Goal: Information Seeking & Learning: Learn about a topic

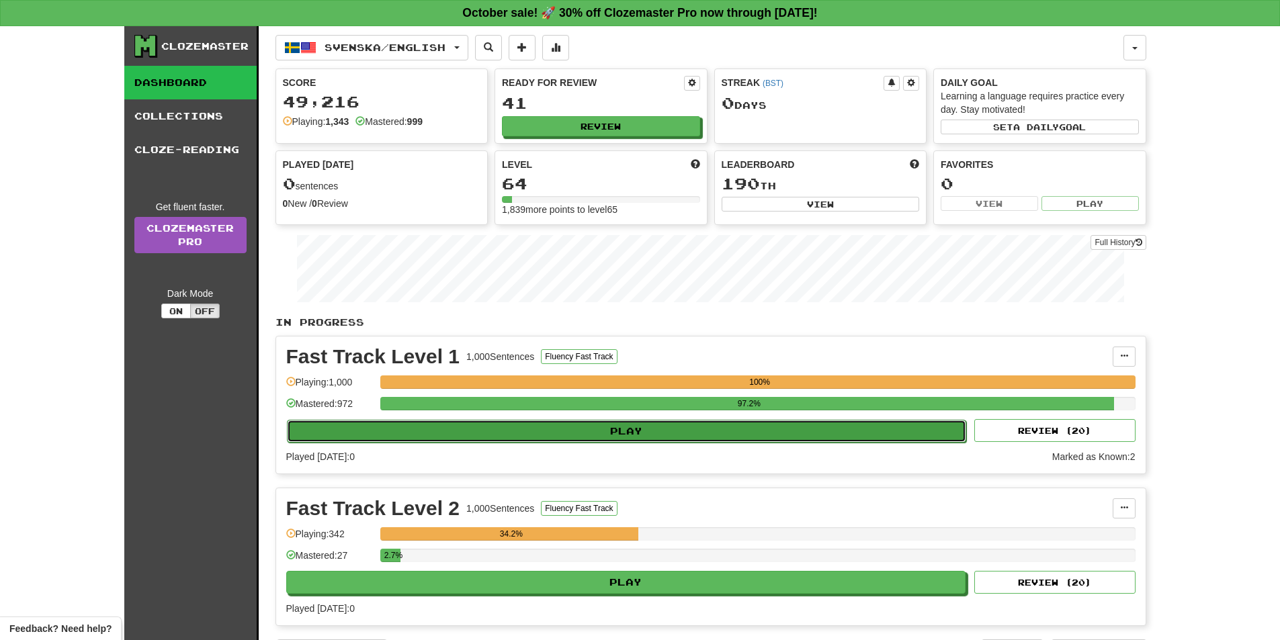
click at [562, 433] on button "Play" at bounding box center [627, 431] width 680 height 23
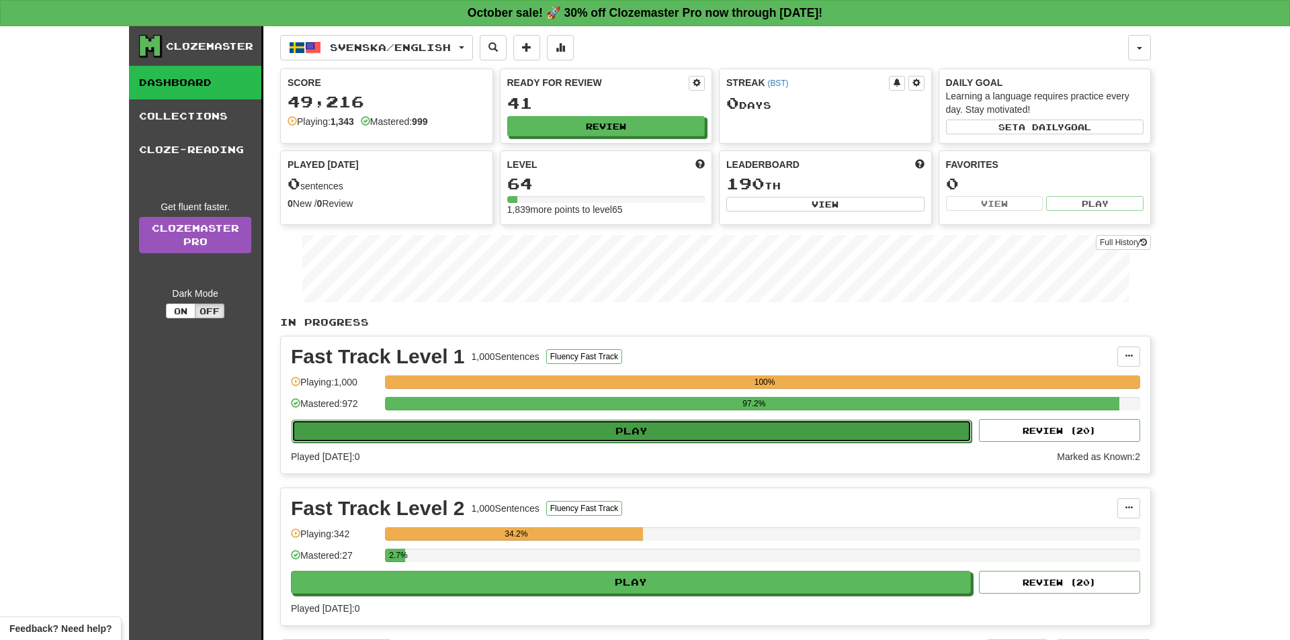
select select "**"
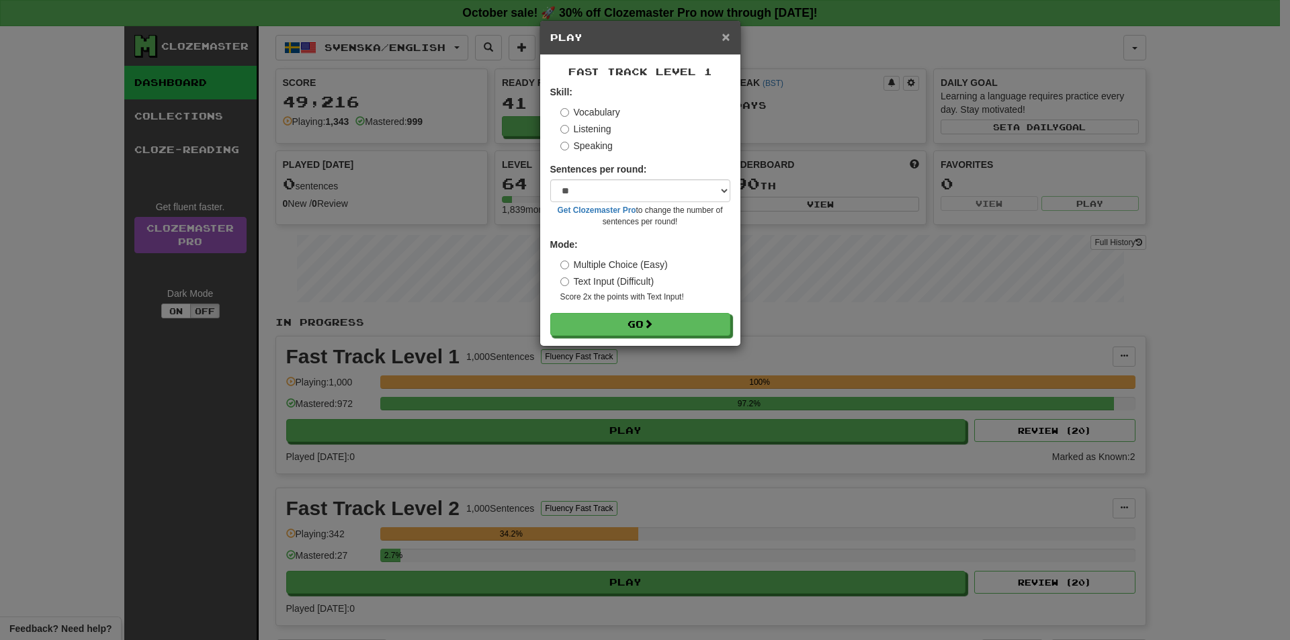
click at [730, 35] on span "×" at bounding box center [726, 36] width 8 height 15
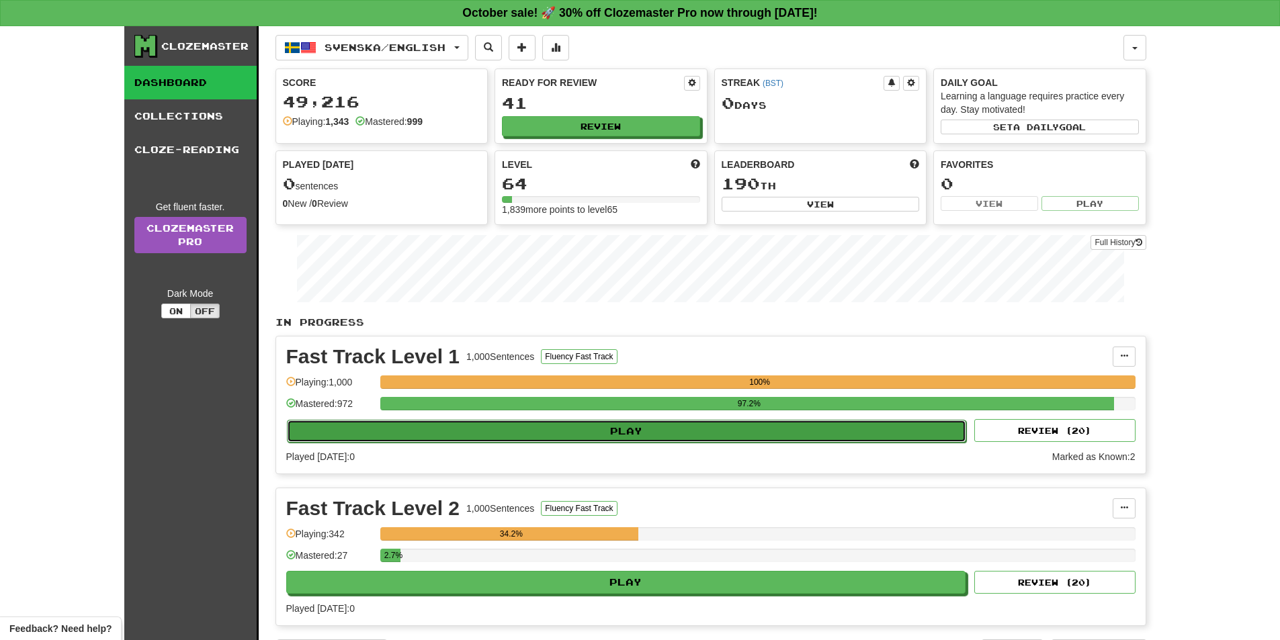
click at [617, 426] on button "Play" at bounding box center [627, 431] width 680 height 23
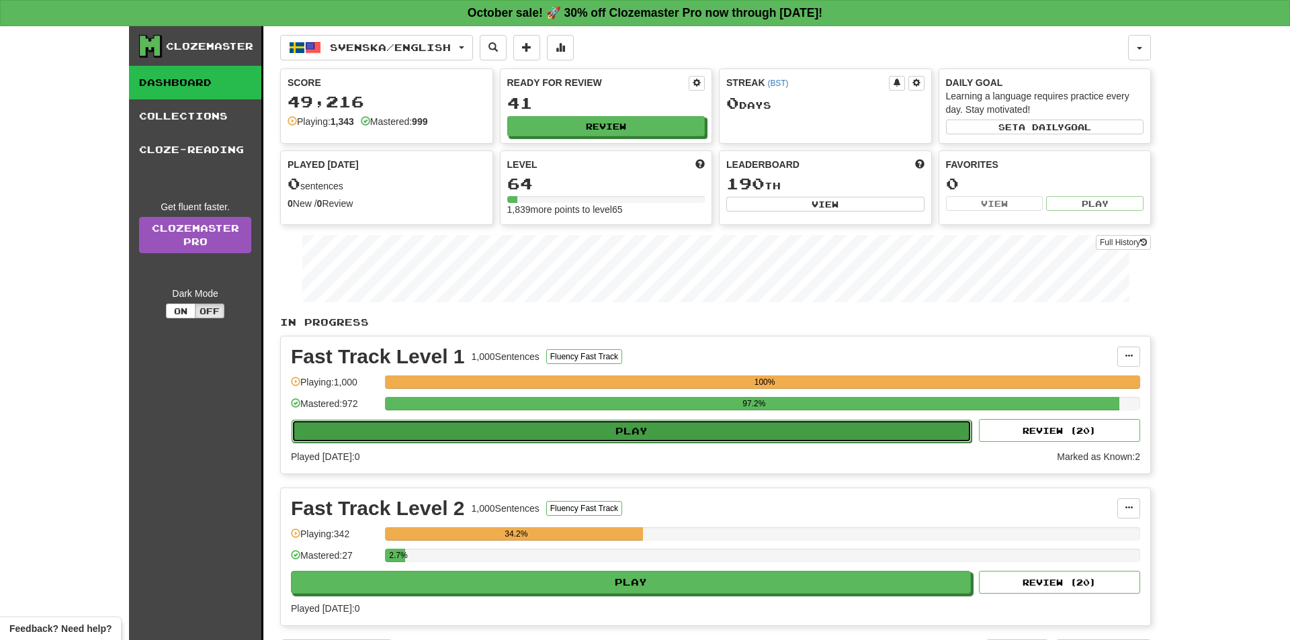
select select "**"
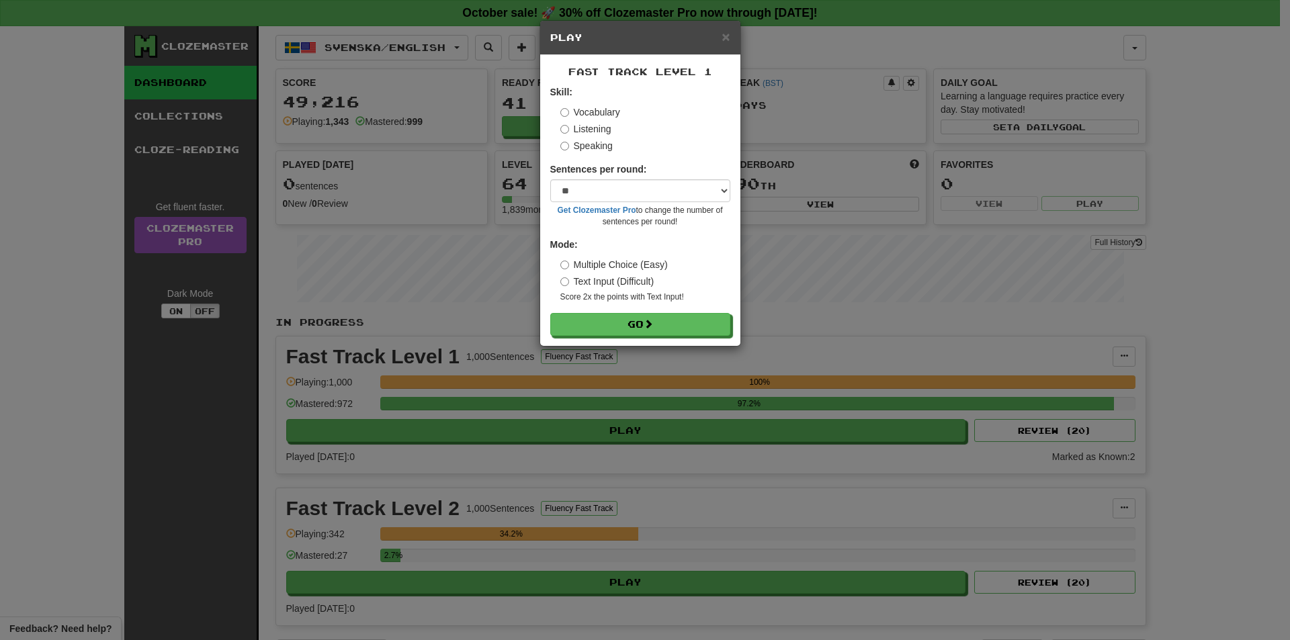
click at [622, 337] on div "Fast Track Level 1 Skill: Vocabulary Listening Speaking Sentences per round: * …" at bounding box center [640, 200] width 200 height 291
click at [624, 324] on button "Go" at bounding box center [641, 325] width 180 height 23
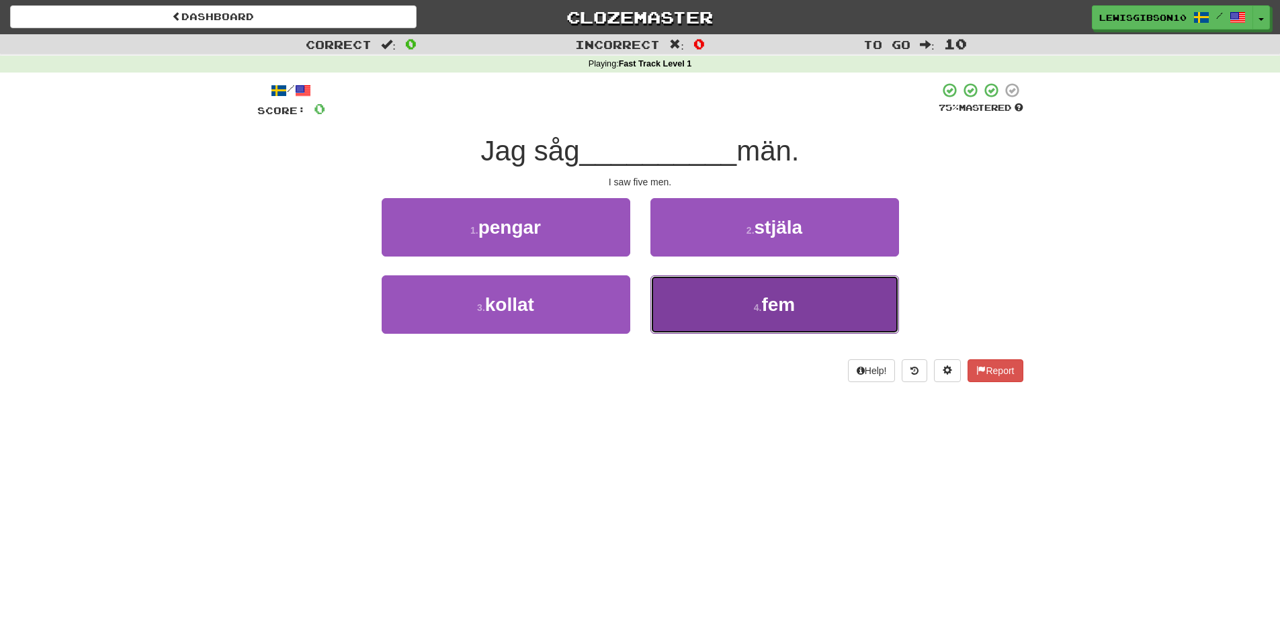
click at [689, 313] on button "4 . fem" at bounding box center [775, 305] width 249 height 58
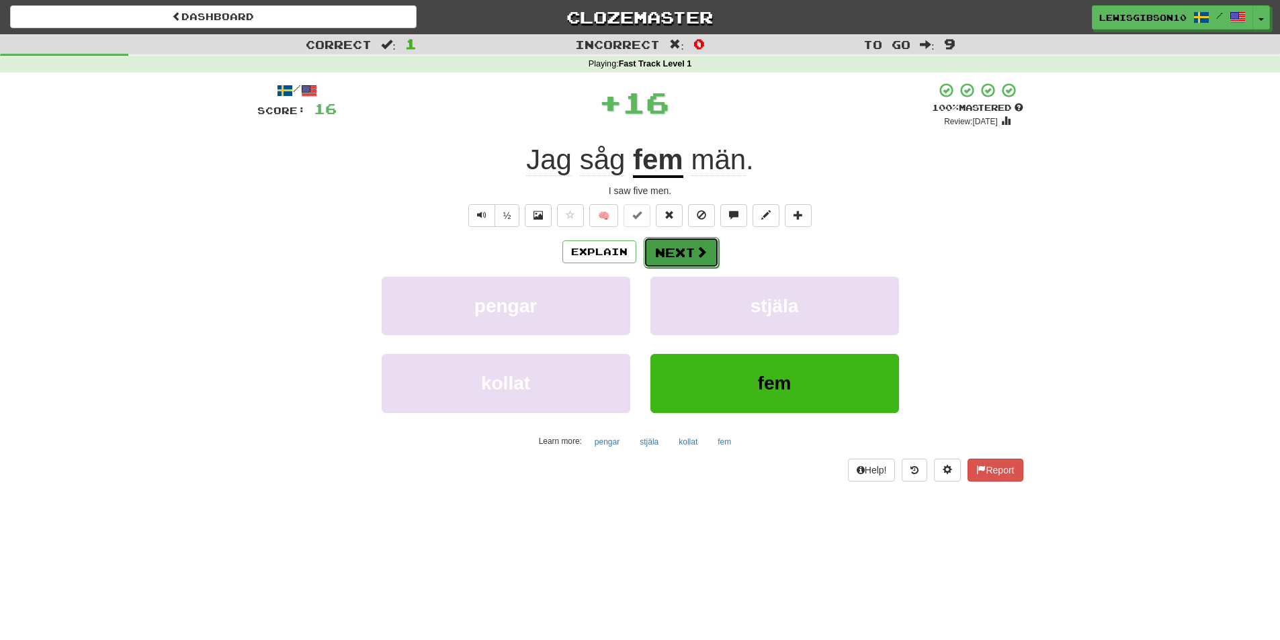
click at [680, 256] on button "Next" at bounding box center [681, 252] width 75 height 31
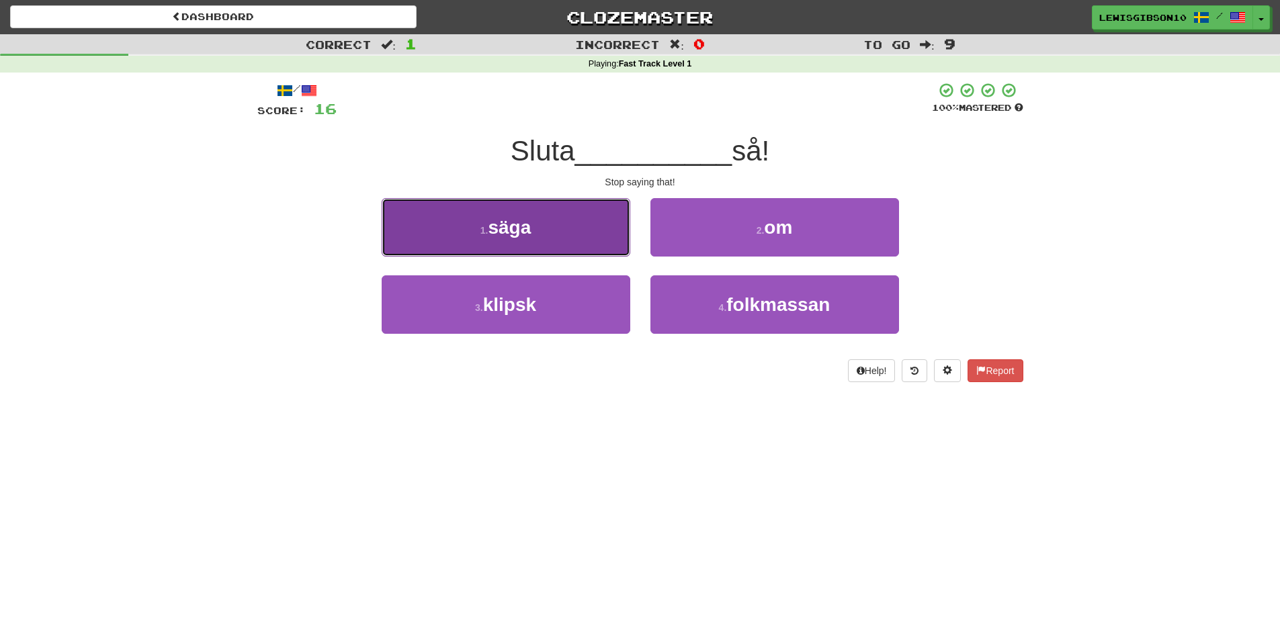
click at [543, 227] on button "1 . säga" at bounding box center [506, 227] width 249 height 58
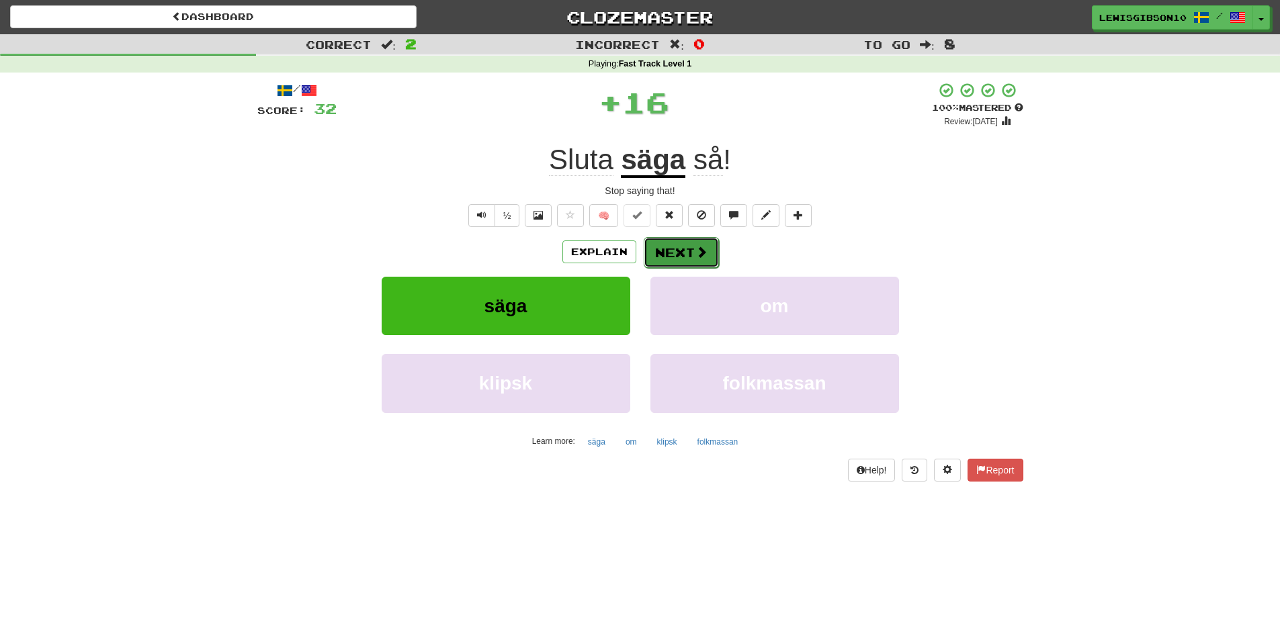
click at [649, 249] on button "Next" at bounding box center [681, 252] width 75 height 31
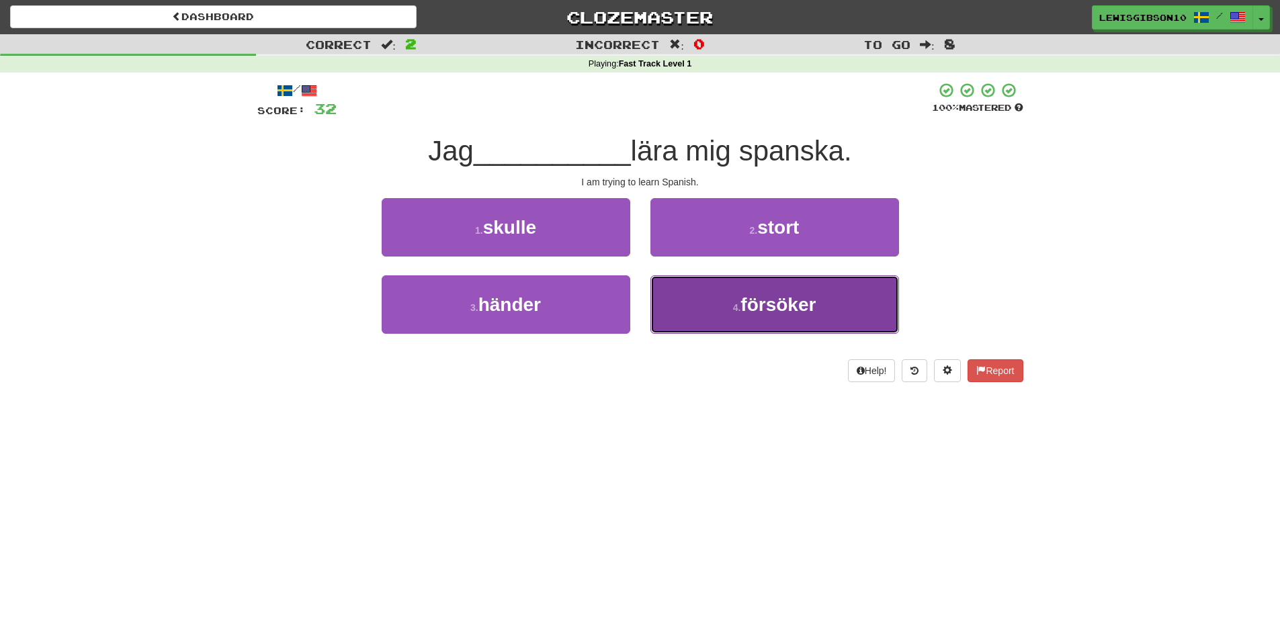
click at [707, 292] on button "4 . försöker" at bounding box center [775, 305] width 249 height 58
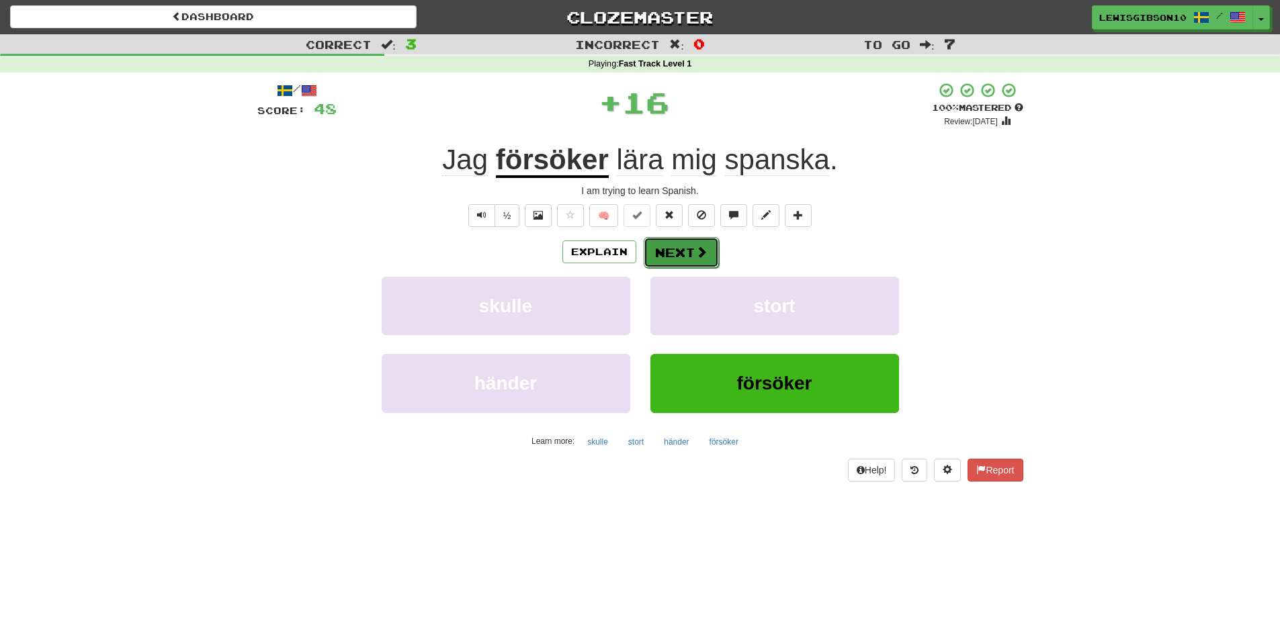
click at [686, 244] on button "Next" at bounding box center [681, 252] width 75 height 31
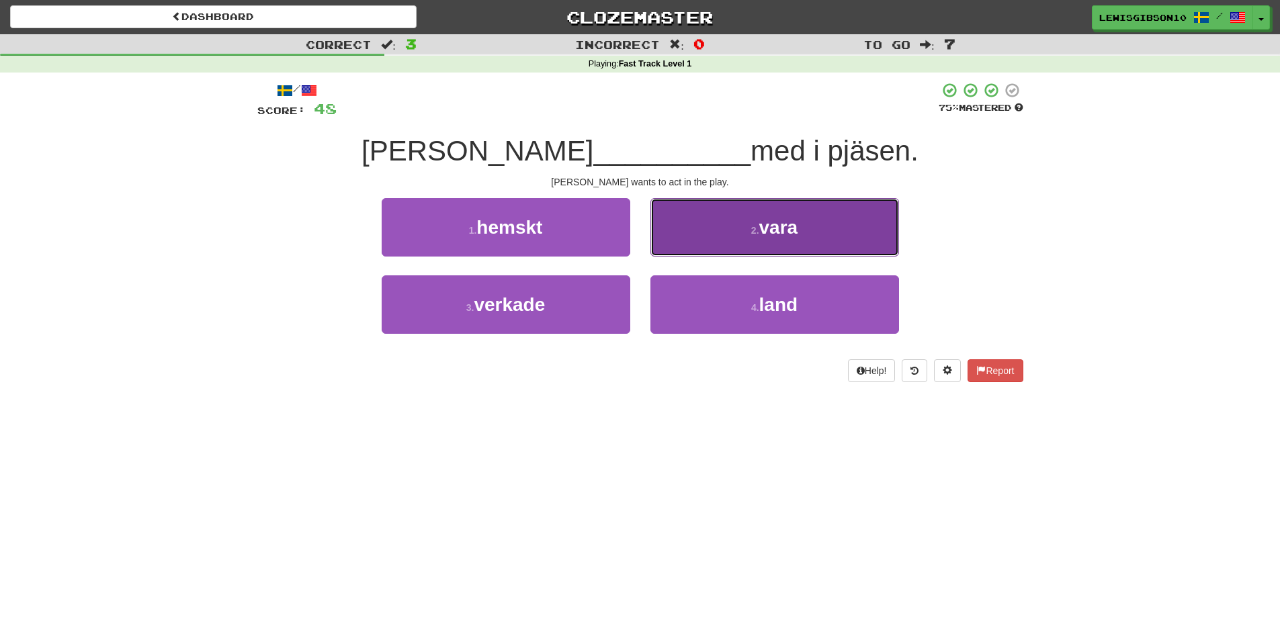
click at [690, 228] on button "2 . vara" at bounding box center [775, 227] width 249 height 58
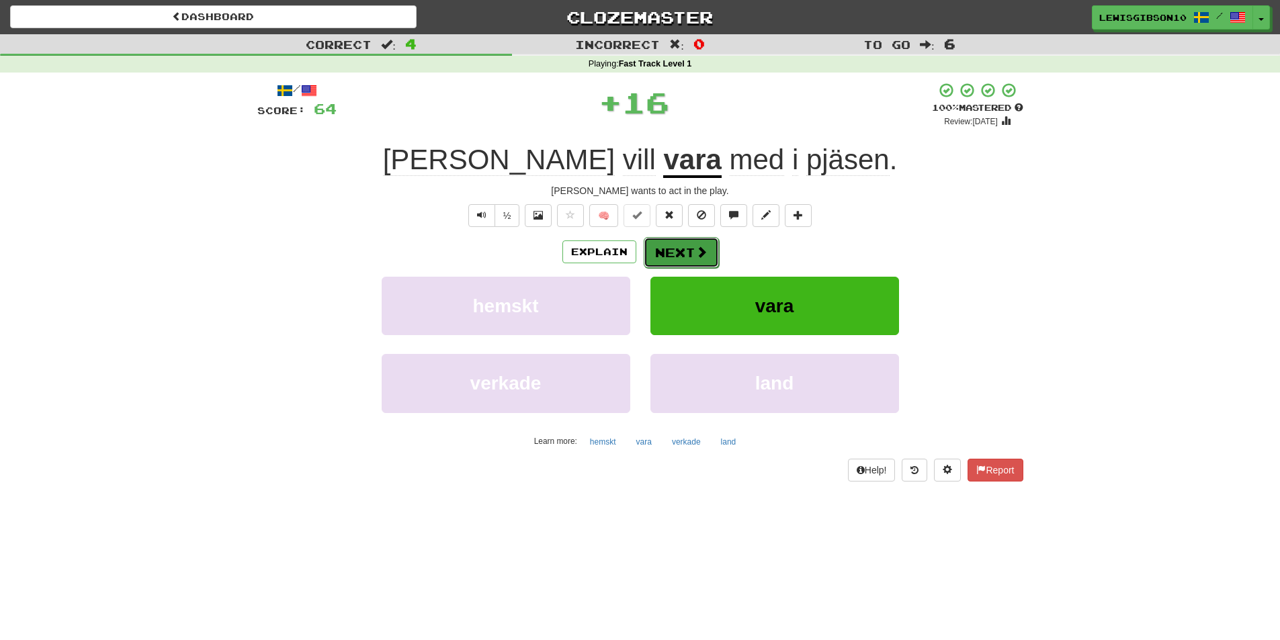
click at [690, 263] on button "Next" at bounding box center [681, 252] width 75 height 31
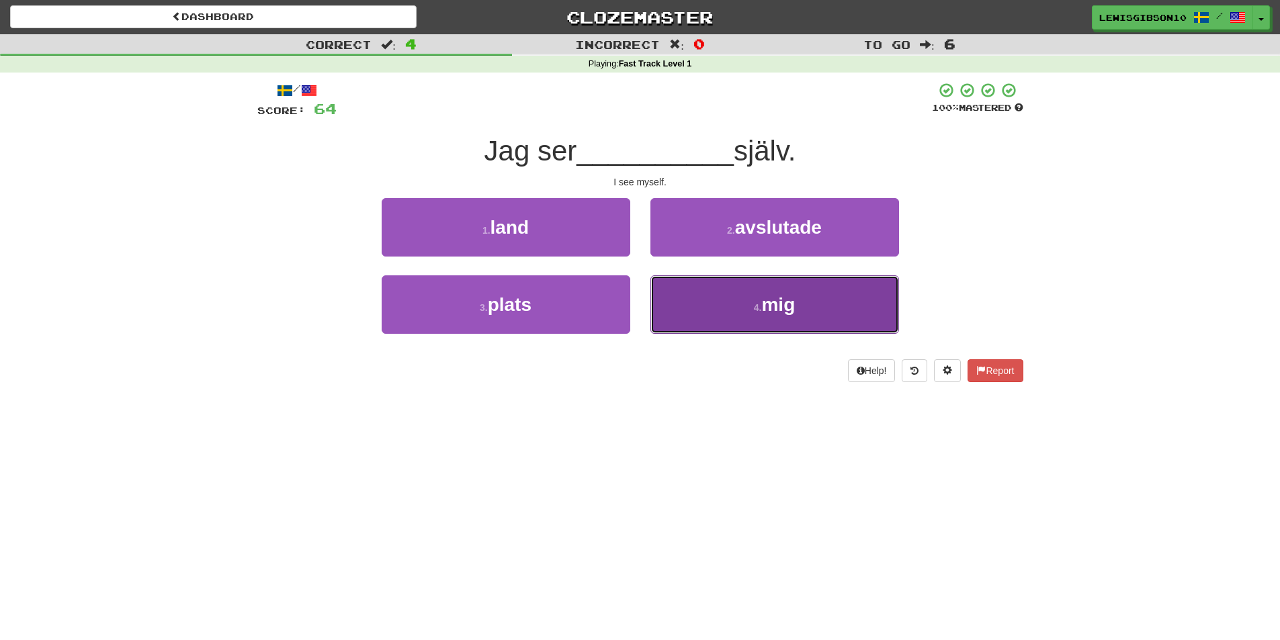
click at [701, 288] on button "4 . mig" at bounding box center [775, 305] width 249 height 58
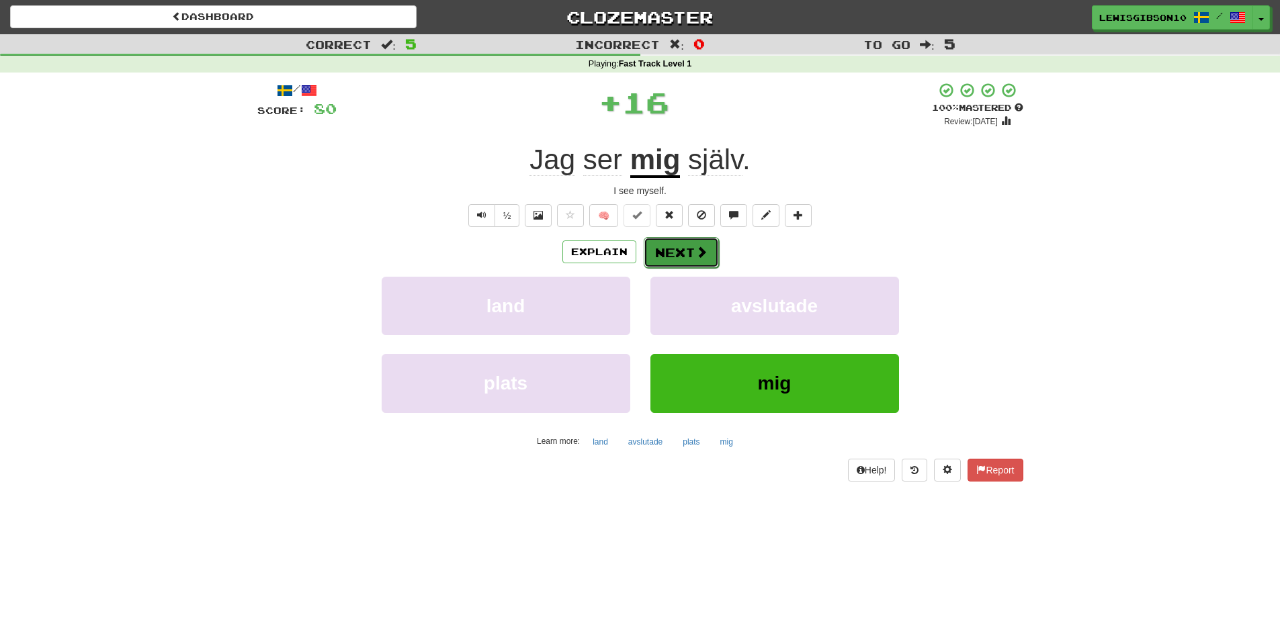
click at [689, 253] on button "Next" at bounding box center [681, 252] width 75 height 31
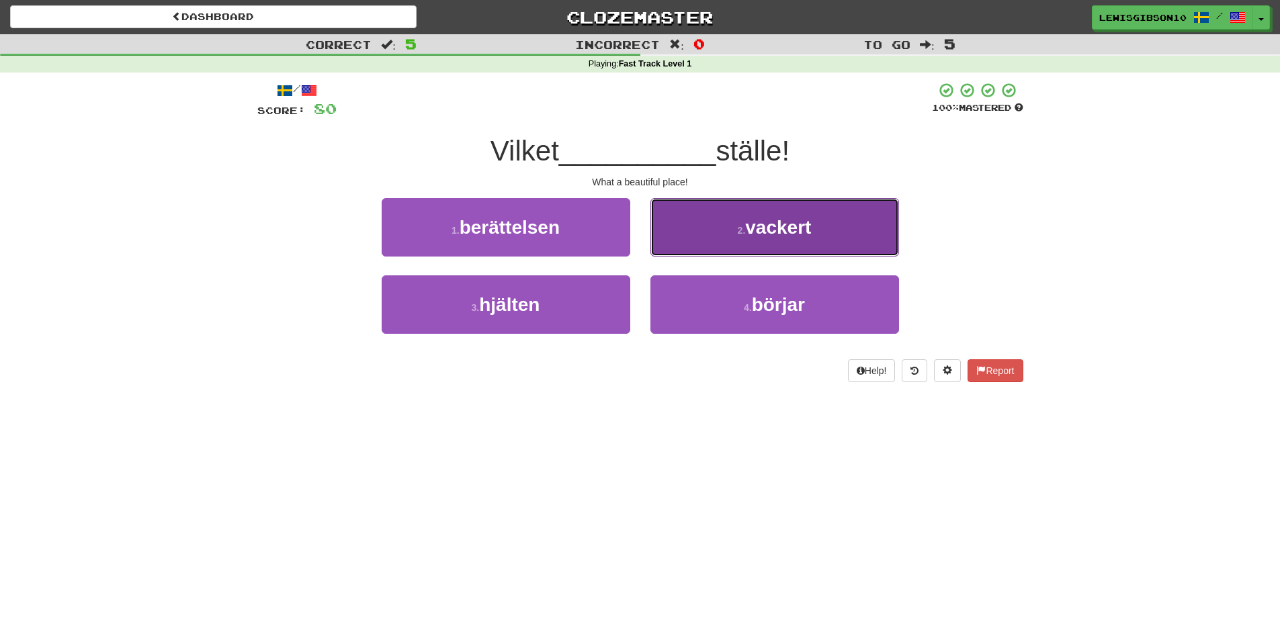
click at [701, 242] on button "2 . vackert" at bounding box center [775, 227] width 249 height 58
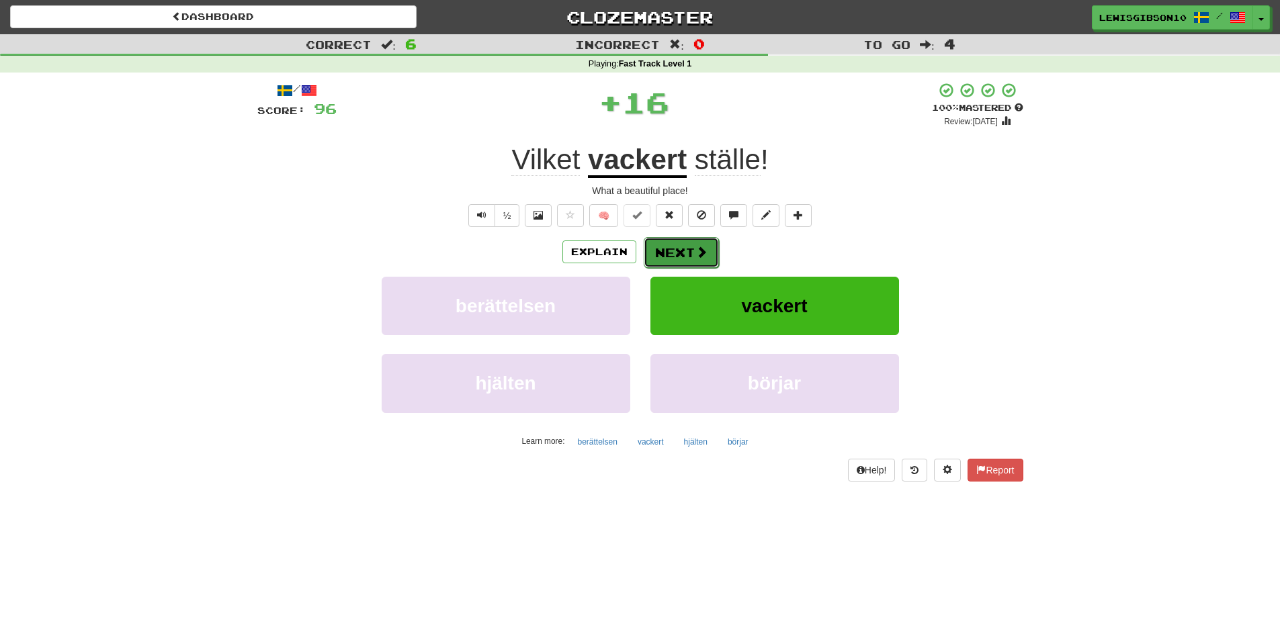
click at [696, 255] on span at bounding box center [702, 252] width 12 height 12
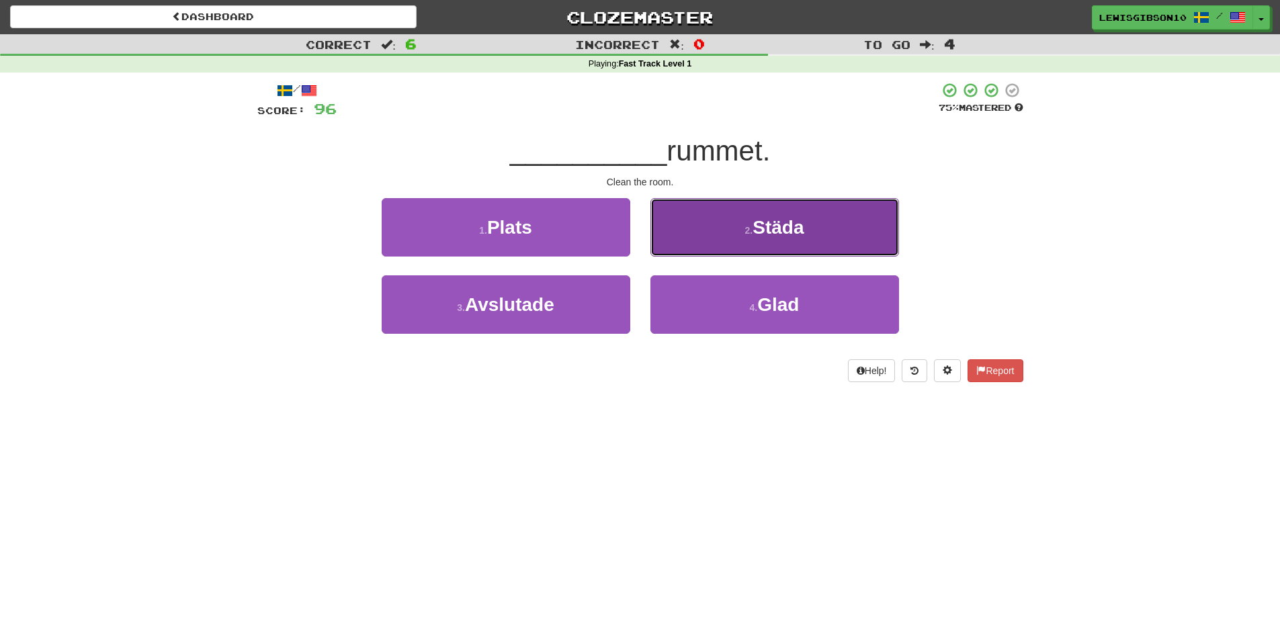
click at [697, 242] on button "2 . Städa" at bounding box center [775, 227] width 249 height 58
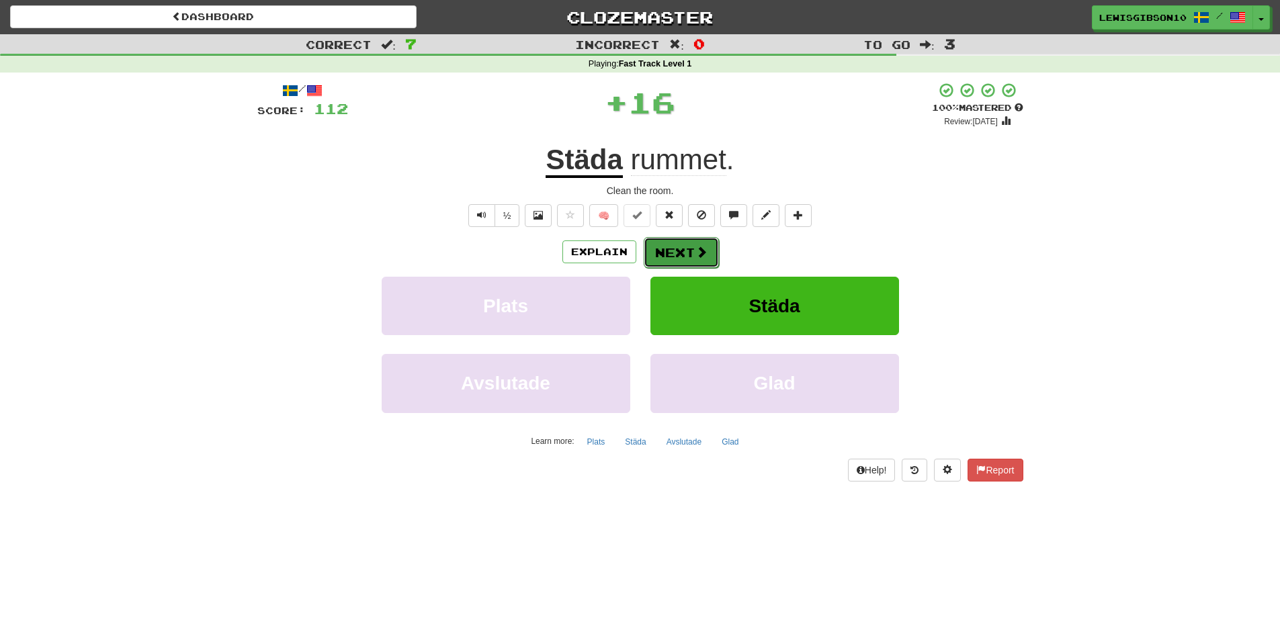
click at [680, 253] on button "Next" at bounding box center [681, 252] width 75 height 31
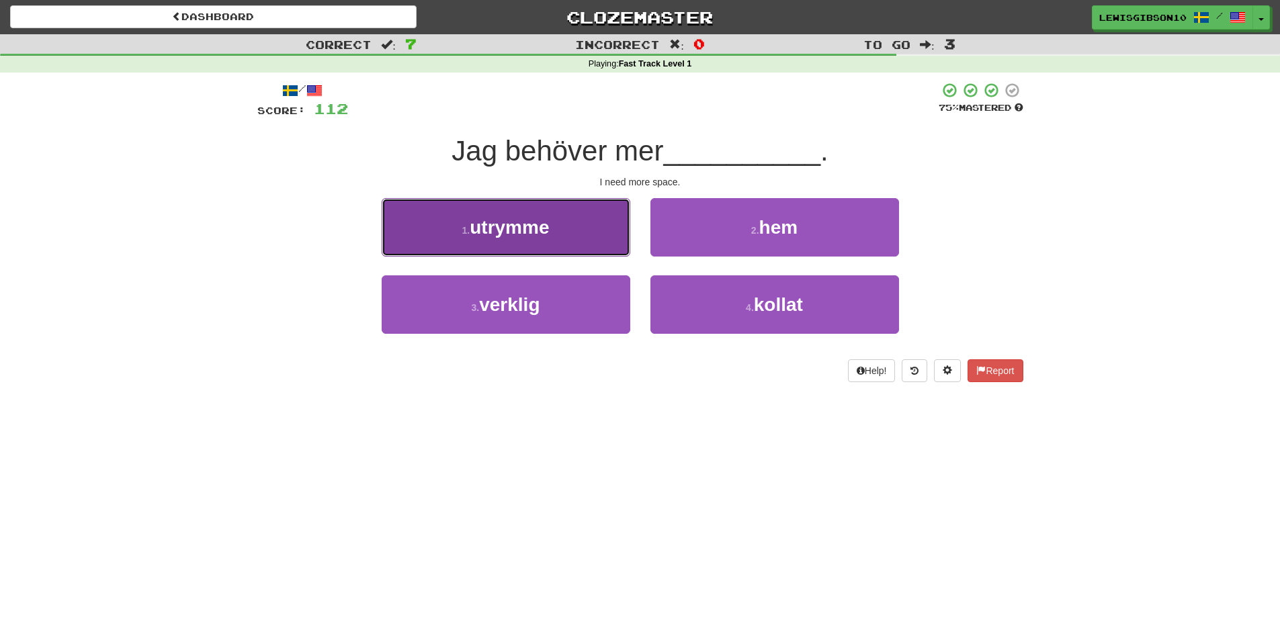
click at [561, 220] on button "1 . utrymme" at bounding box center [506, 227] width 249 height 58
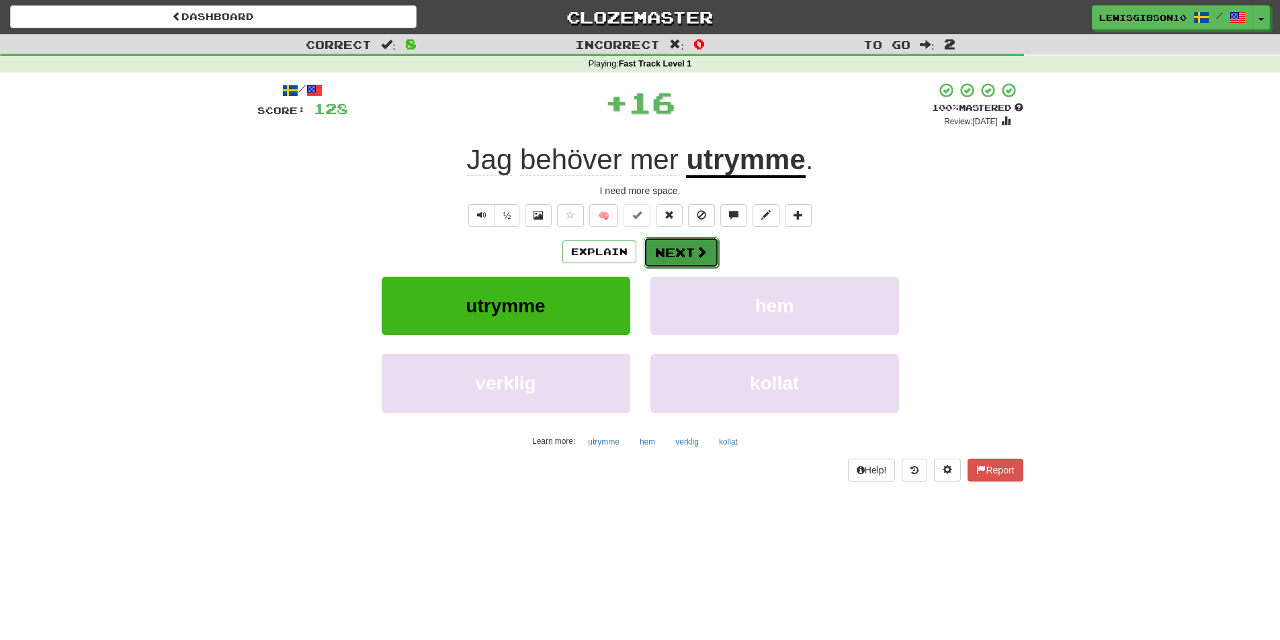
click at [661, 255] on button "Next" at bounding box center [681, 252] width 75 height 31
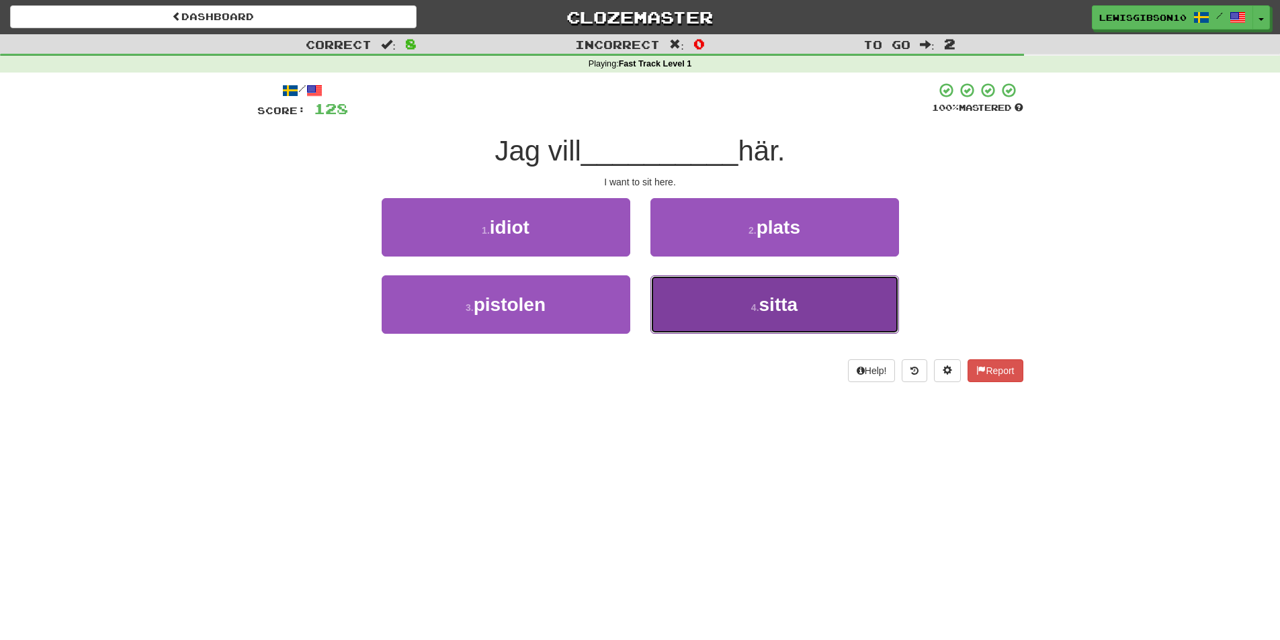
click at [677, 285] on button "4 . sitta" at bounding box center [775, 305] width 249 height 58
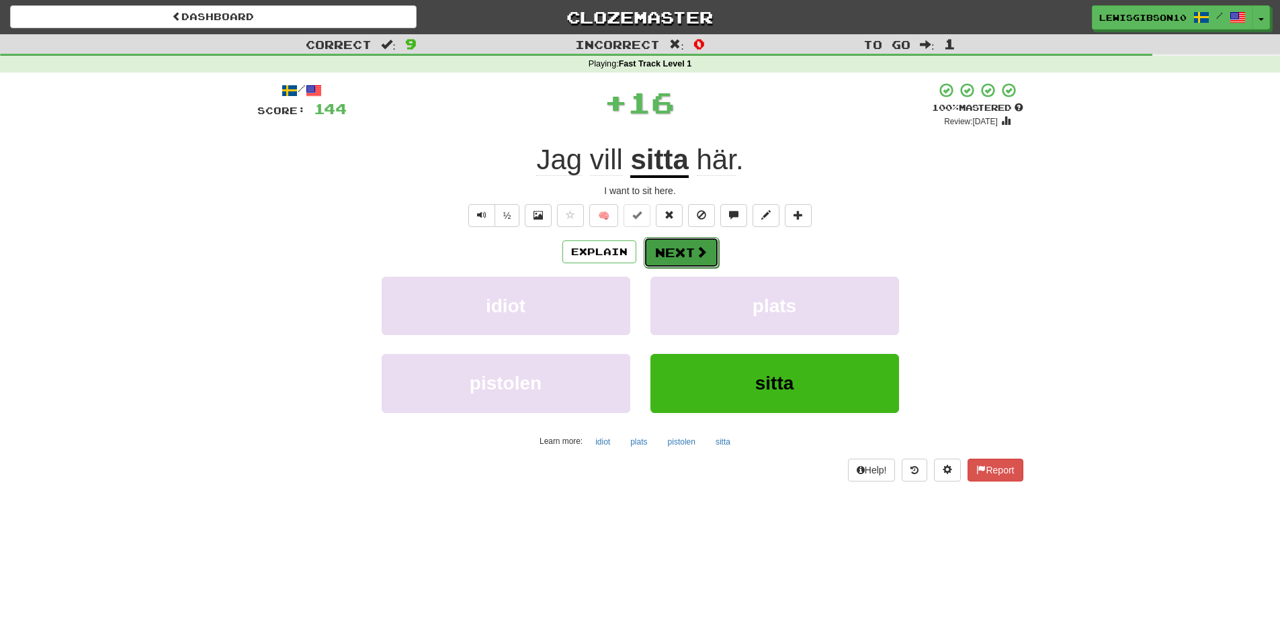
click at [684, 255] on button "Next" at bounding box center [681, 252] width 75 height 31
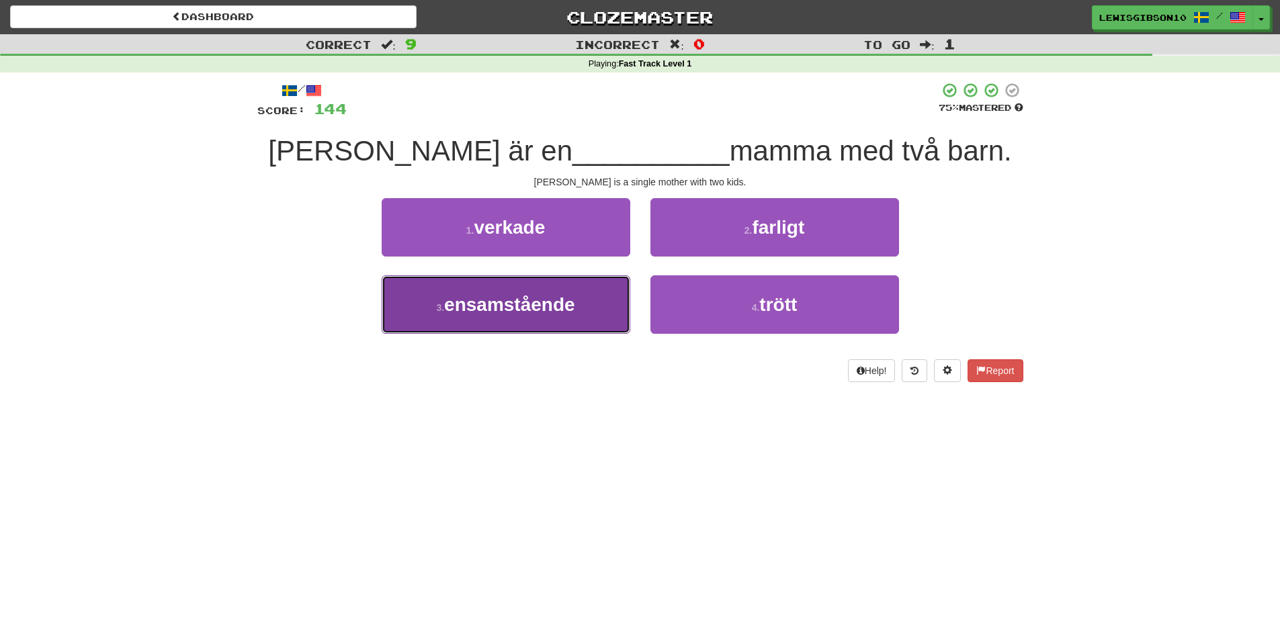
click at [573, 291] on button "3 . ensamstående" at bounding box center [506, 305] width 249 height 58
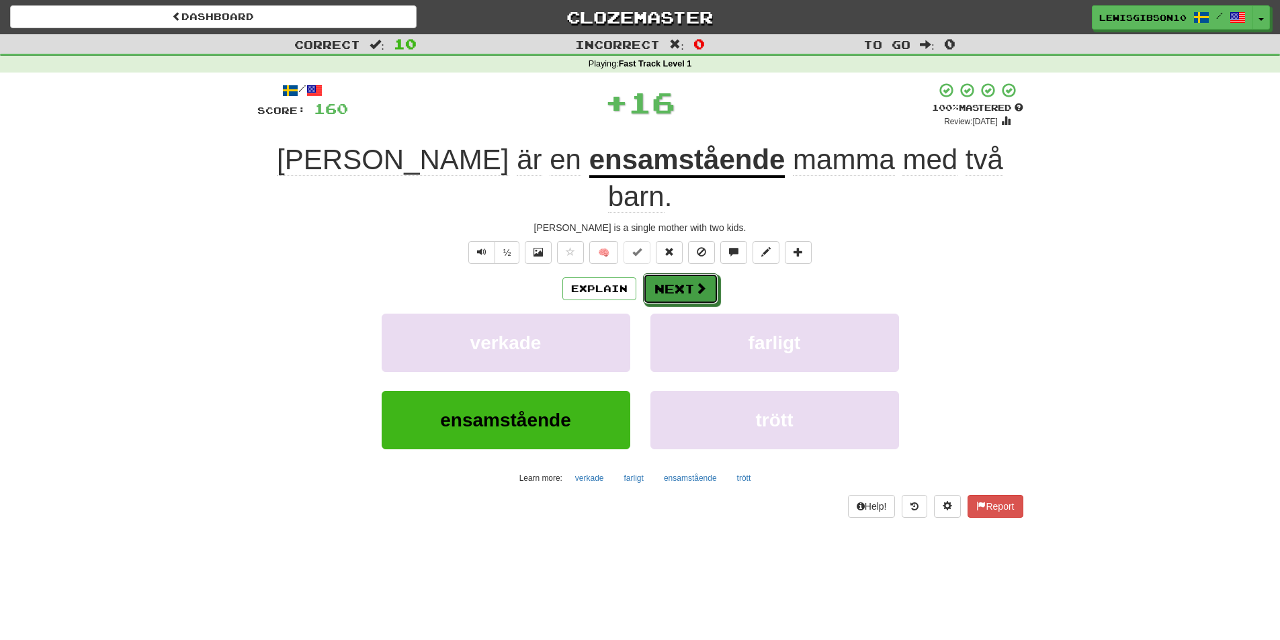
click at [680, 274] on button "Next" at bounding box center [680, 289] width 75 height 31
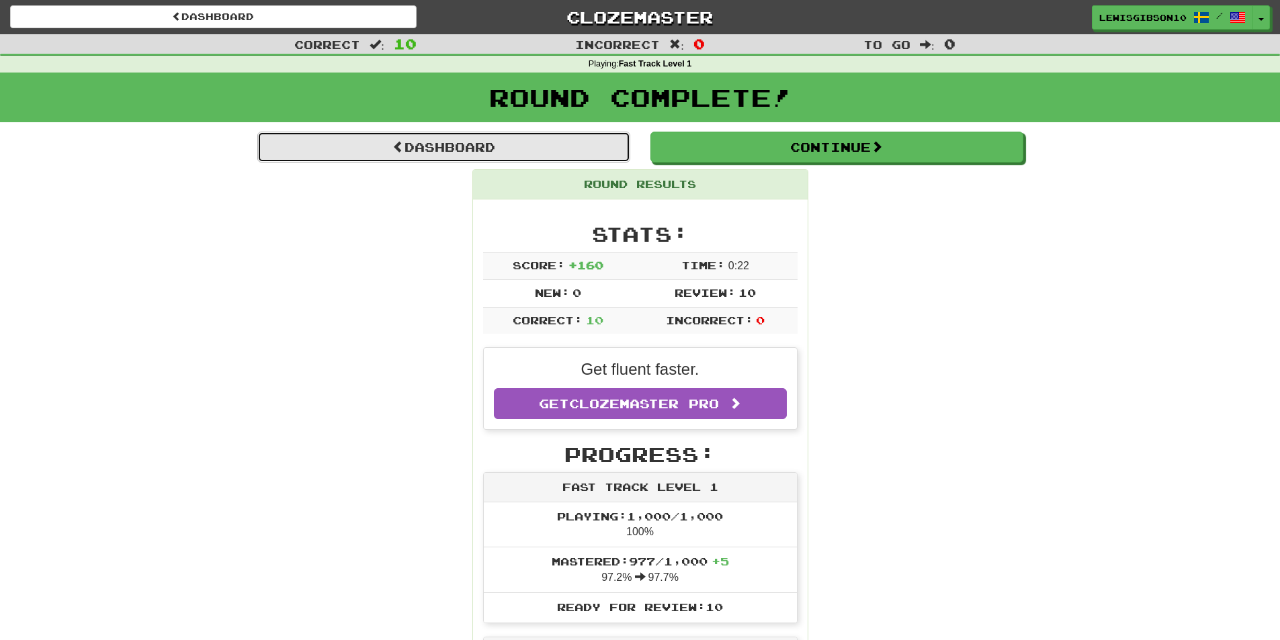
click at [538, 157] on link "Dashboard" at bounding box center [443, 147] width 373 height 31
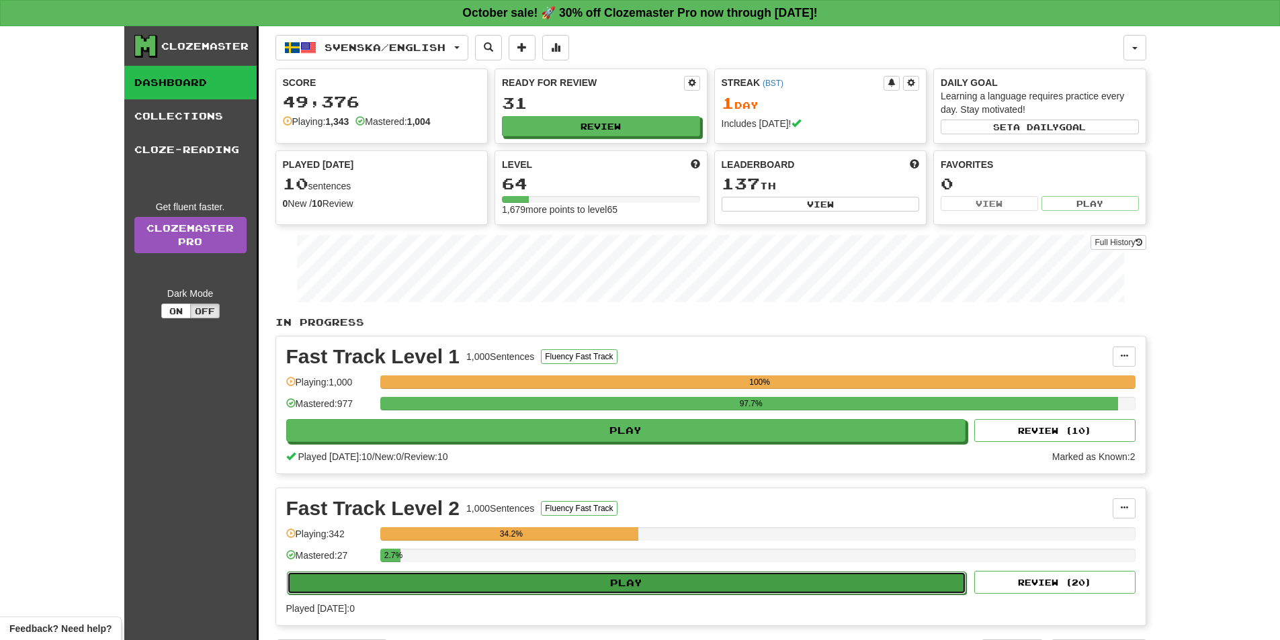
click at [614, 579] on button "Play" at bounding box center [627, 583] width 680 height 23
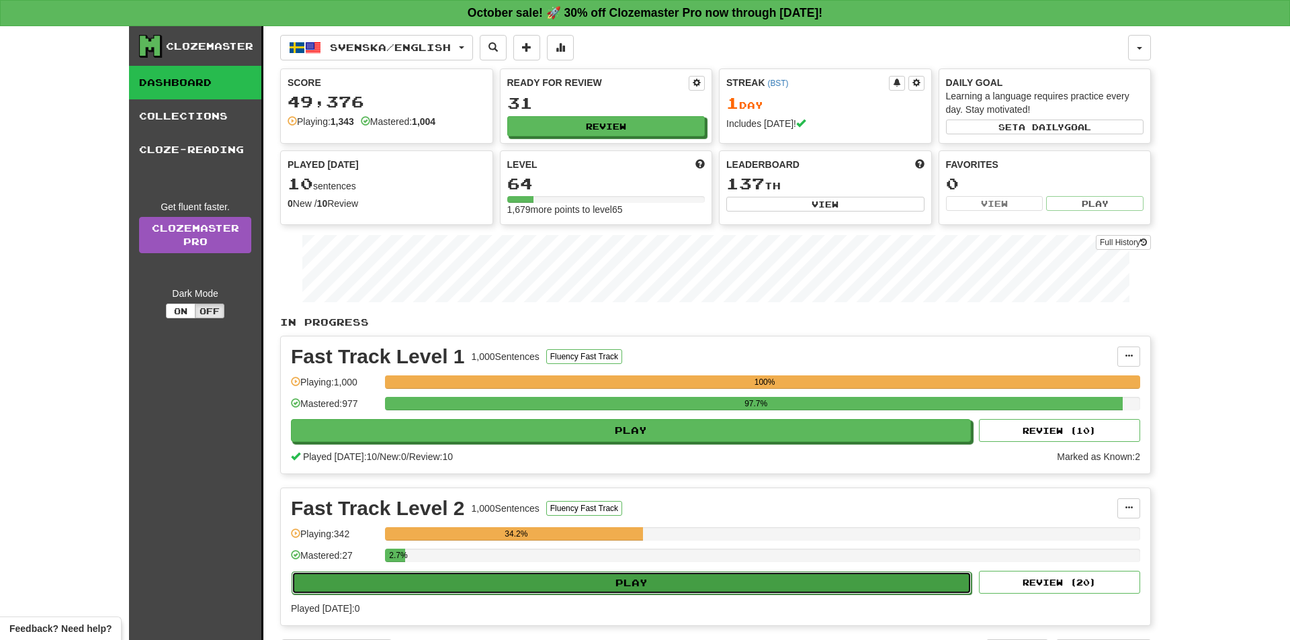
select select "**"
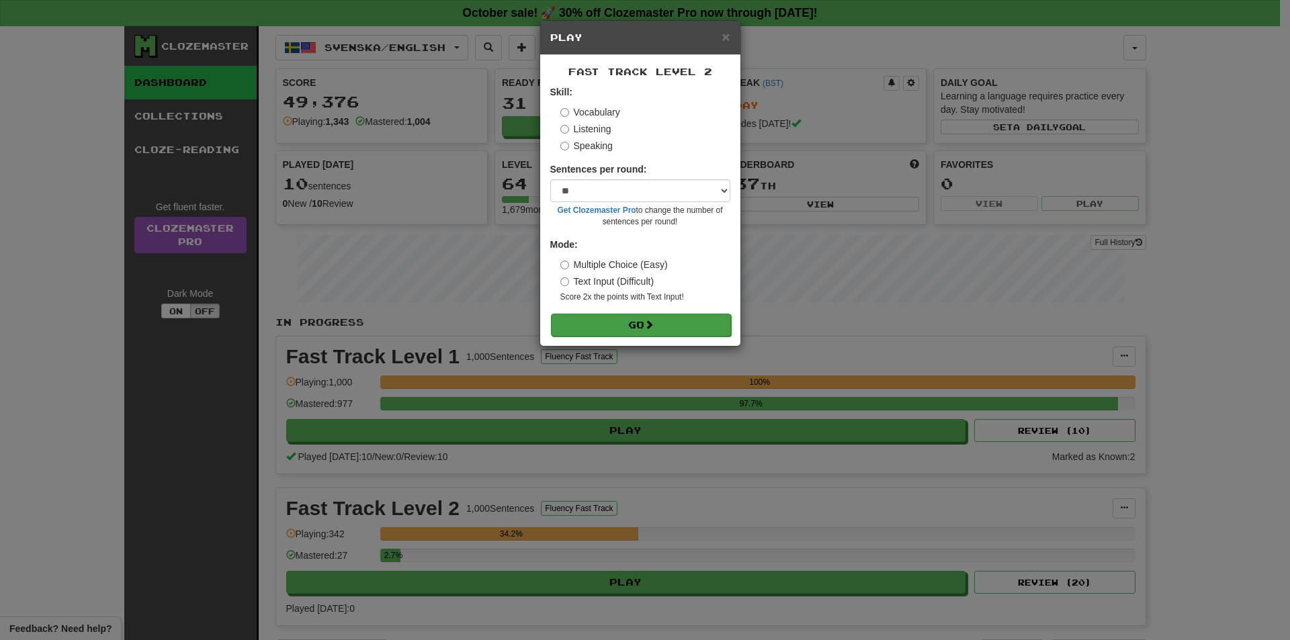
drag, startPoint x: 655, startPoint y: 336, endPoint x: 650, endPoint y: 325, distance: 11.7
click at [651, 331] on div "Fast Track Level 2 Skill: Vocabulary Listening Speaking Sentences per round: * …" at bounding box center [640, 200] width 200 height 291
click at [650, 325] on span at bounding box center [649, 324] width 9 height 9
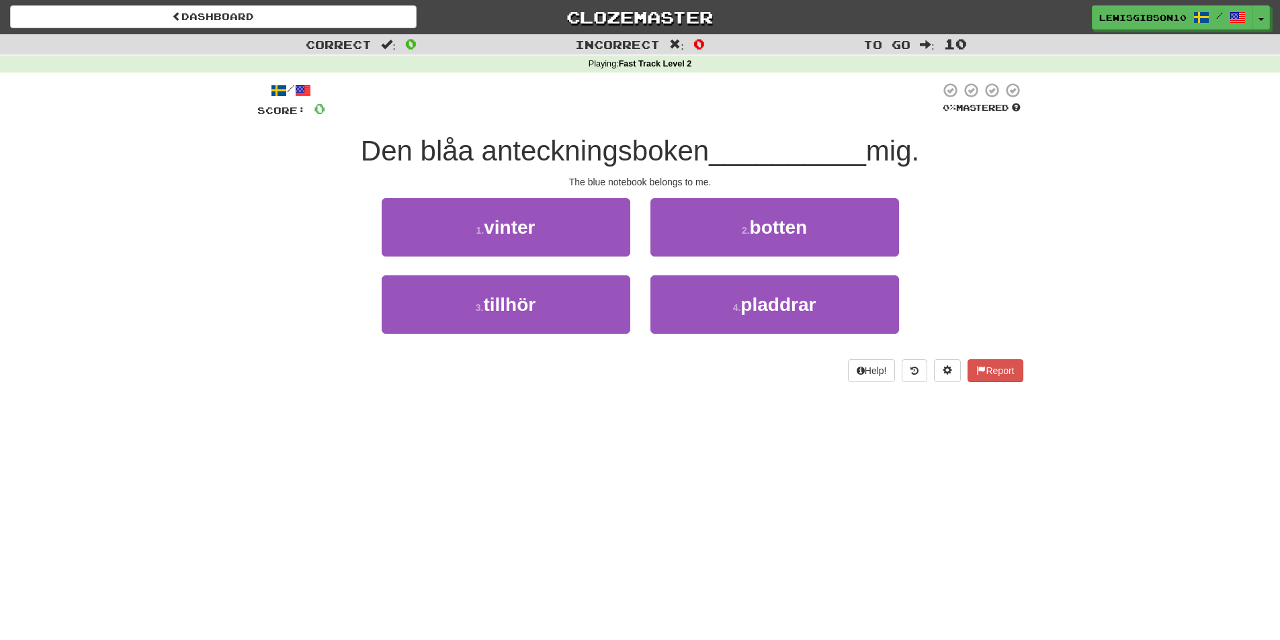
click at [575, 274] on div "1 . vinter" at bounding box center [506, 236] width 269 height 77
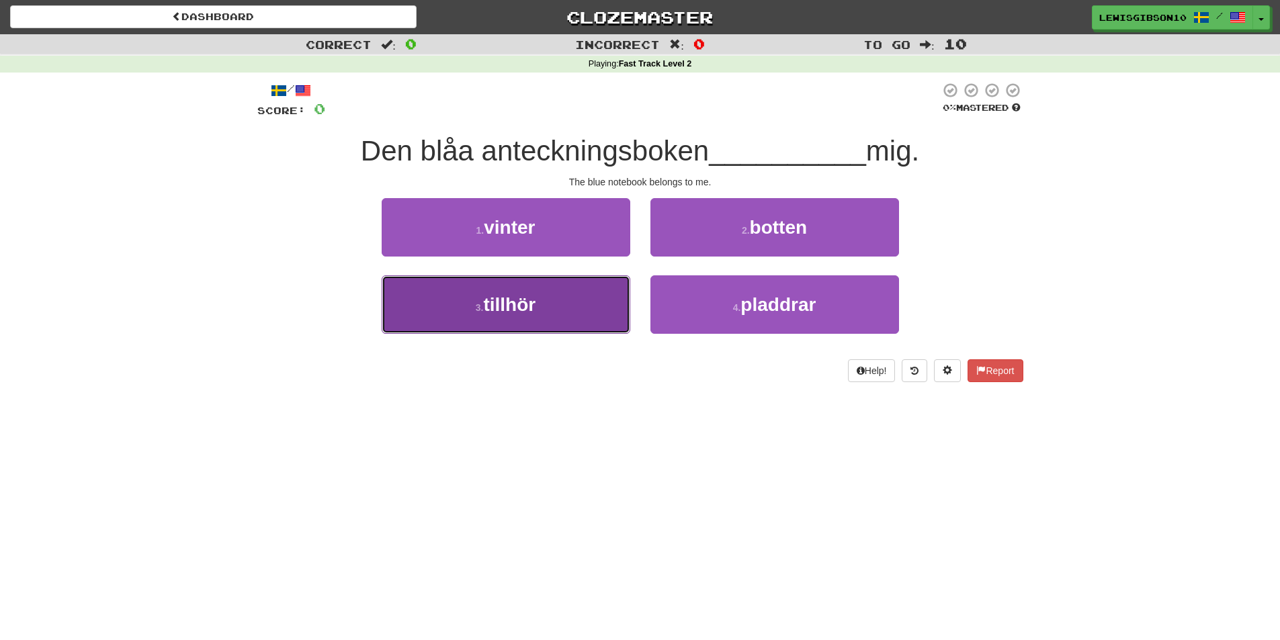
click at [579, 290] on button "3 . tillhör" at bounding box center [506, 305] width 249 height 58
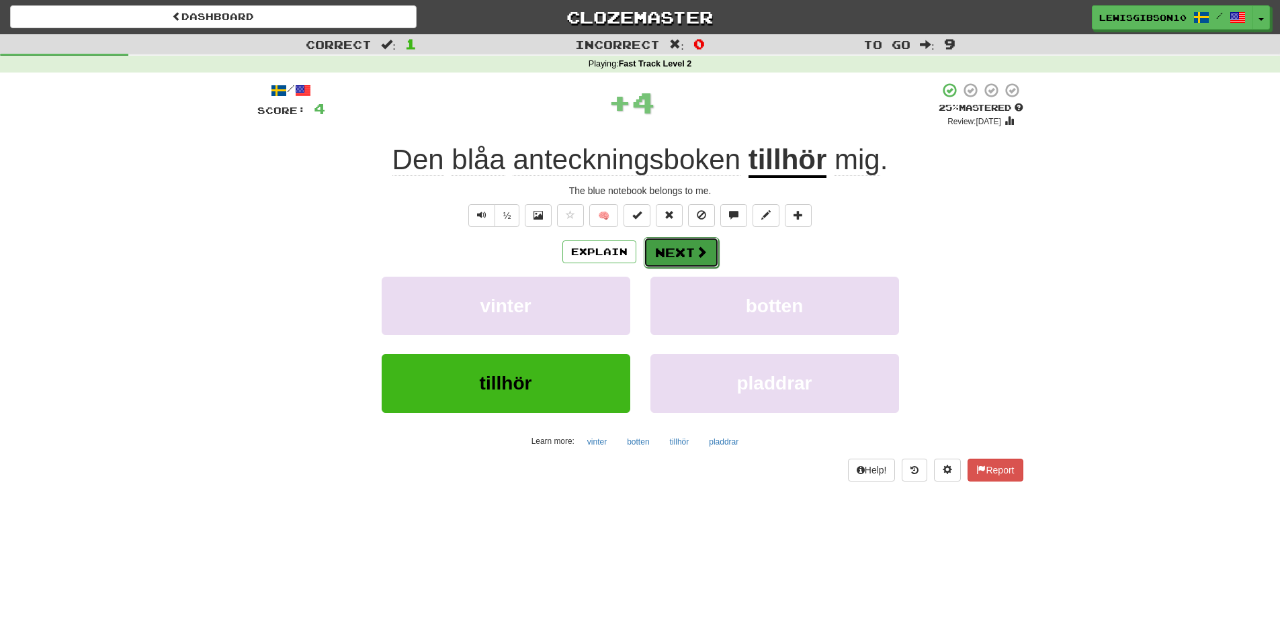
click at [671, 249] on button "Next" at bounding box center [681, 252] width 75 height 31
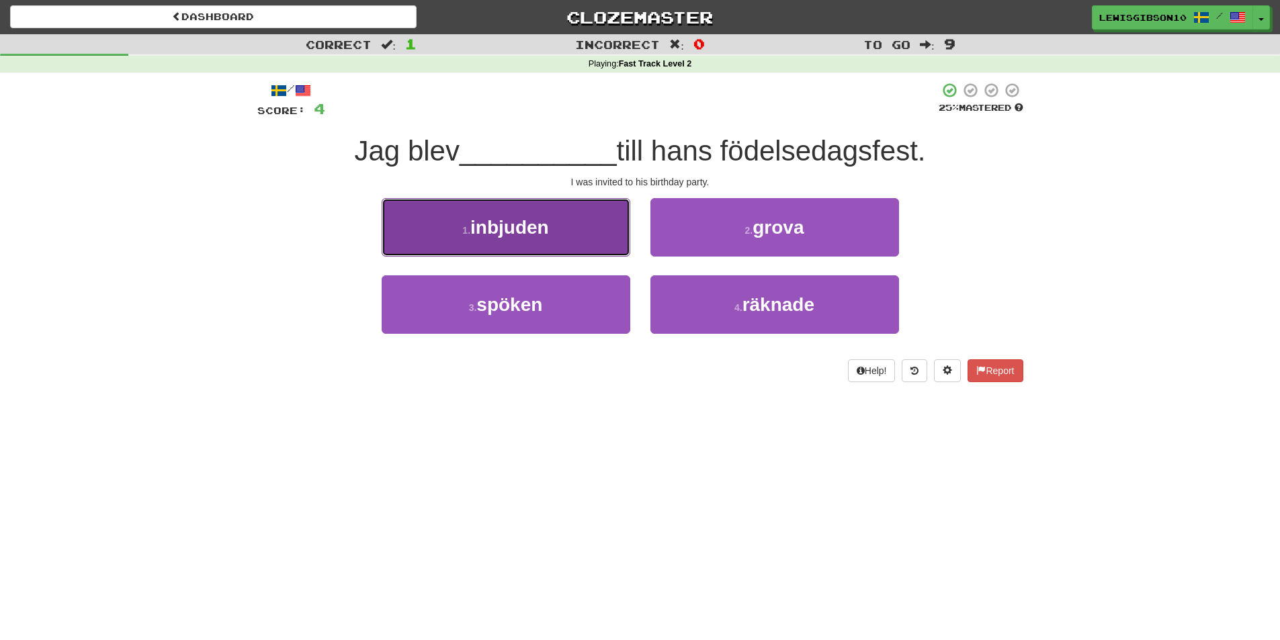
click at [558, 218] on button "1 . inbjuden" at bounding box center [506, 227] width 249 height 58
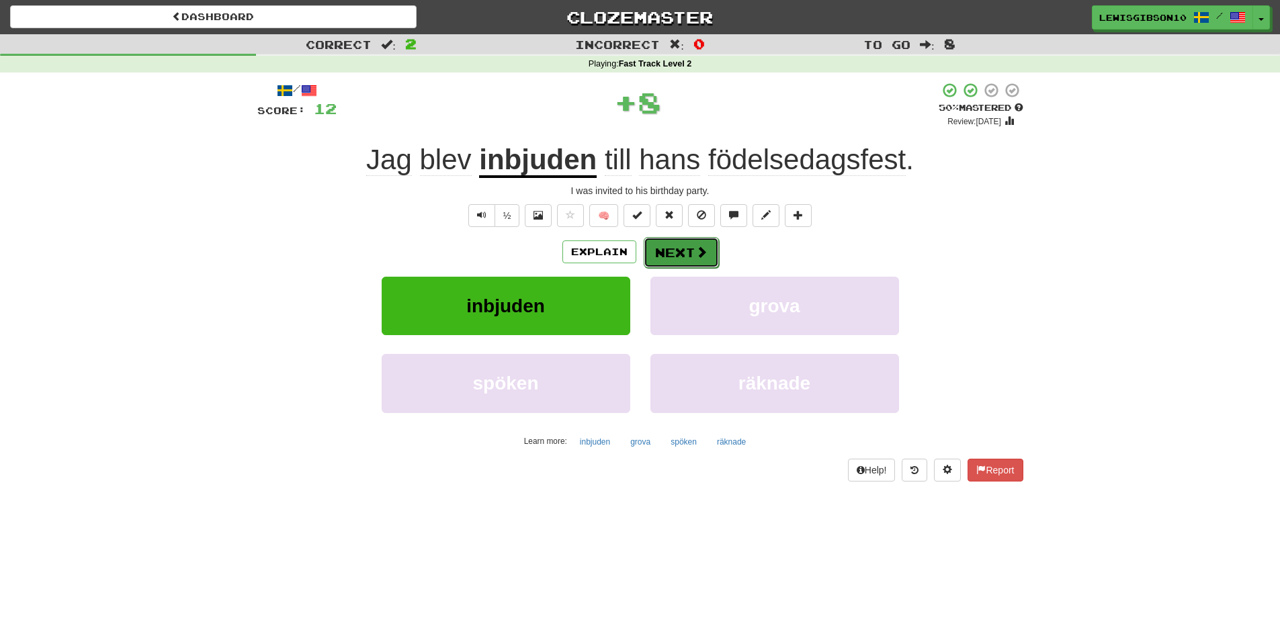
click at [663, 258] on button "Next" at bounding box center [681, 252] width 75 height 31
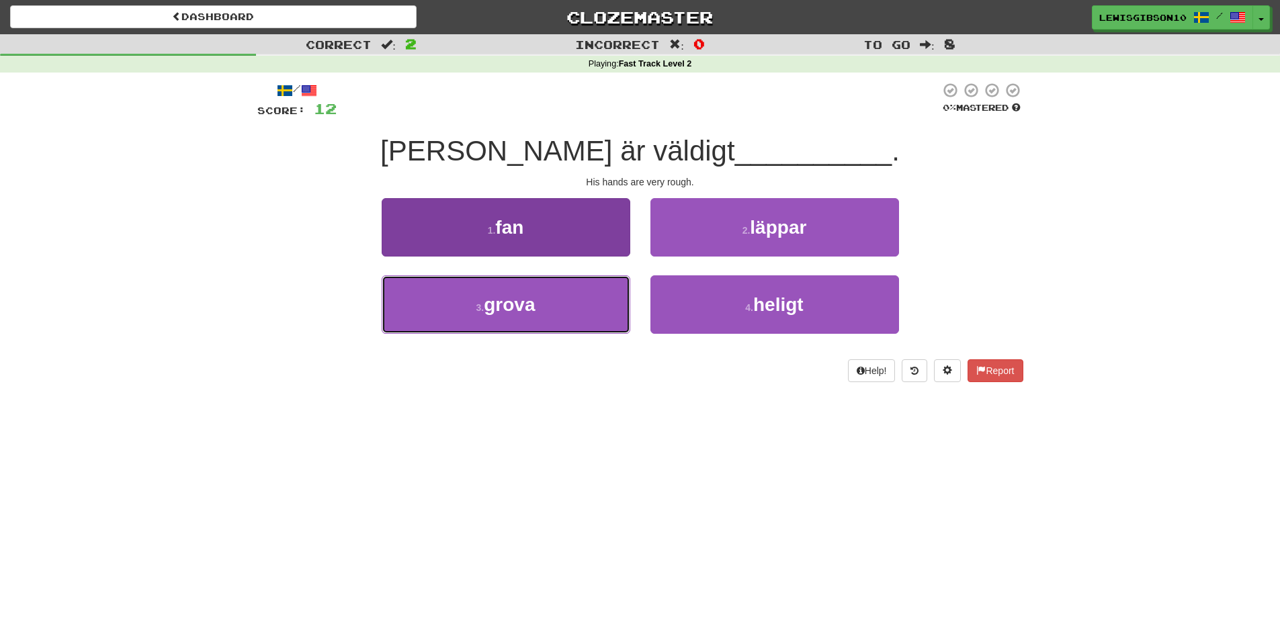
click at [596, 288] on button "3 . grova" at bounding box center [506, 305] width 249 height 58
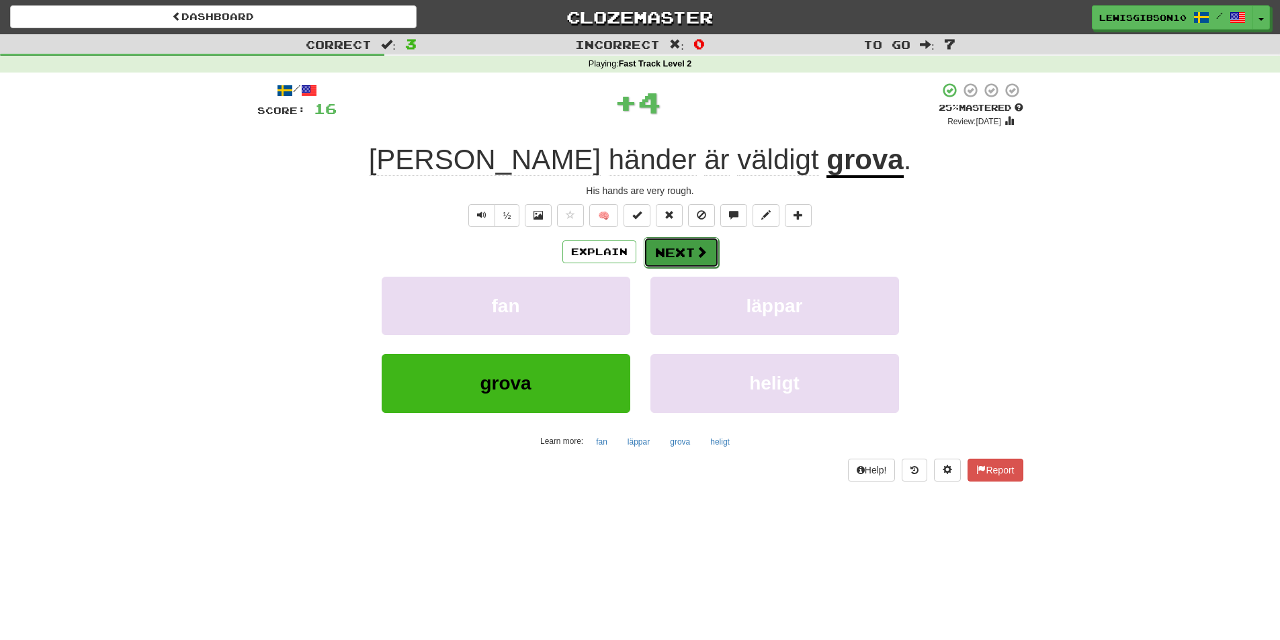
click at [667, 245] on button "Next" at bounding box center [681, 252] width 75 height 31
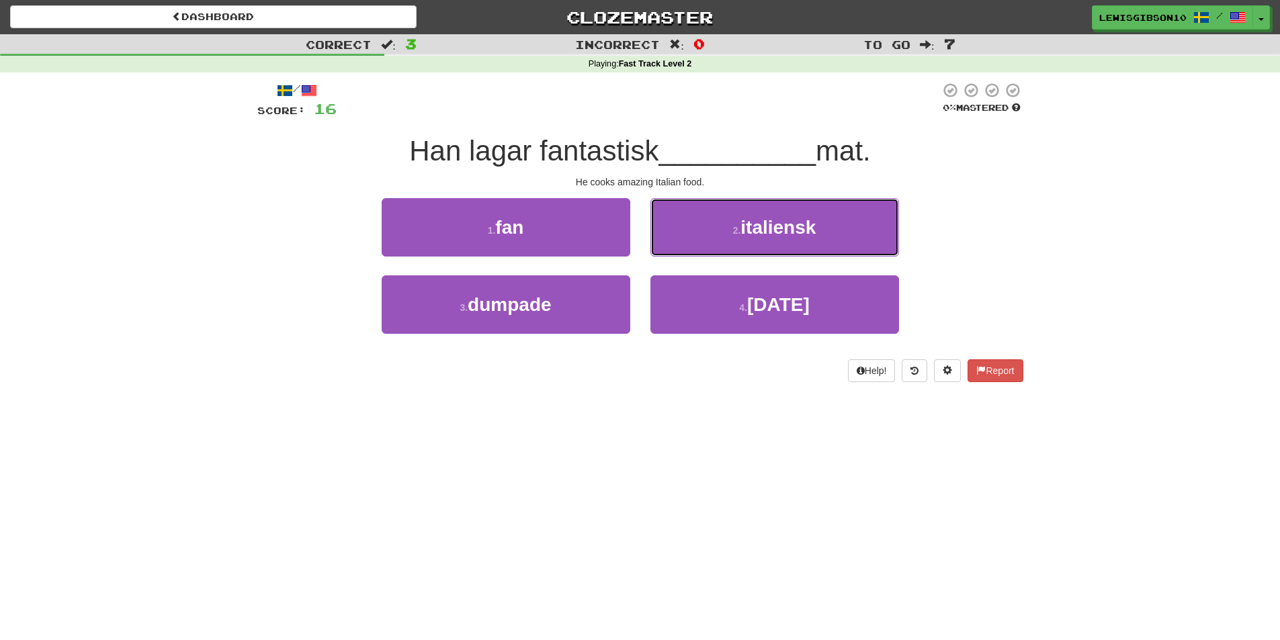
click at [704, 235] on button "2 . italiensk" at bounding box center [775, 227] width 249 height 58
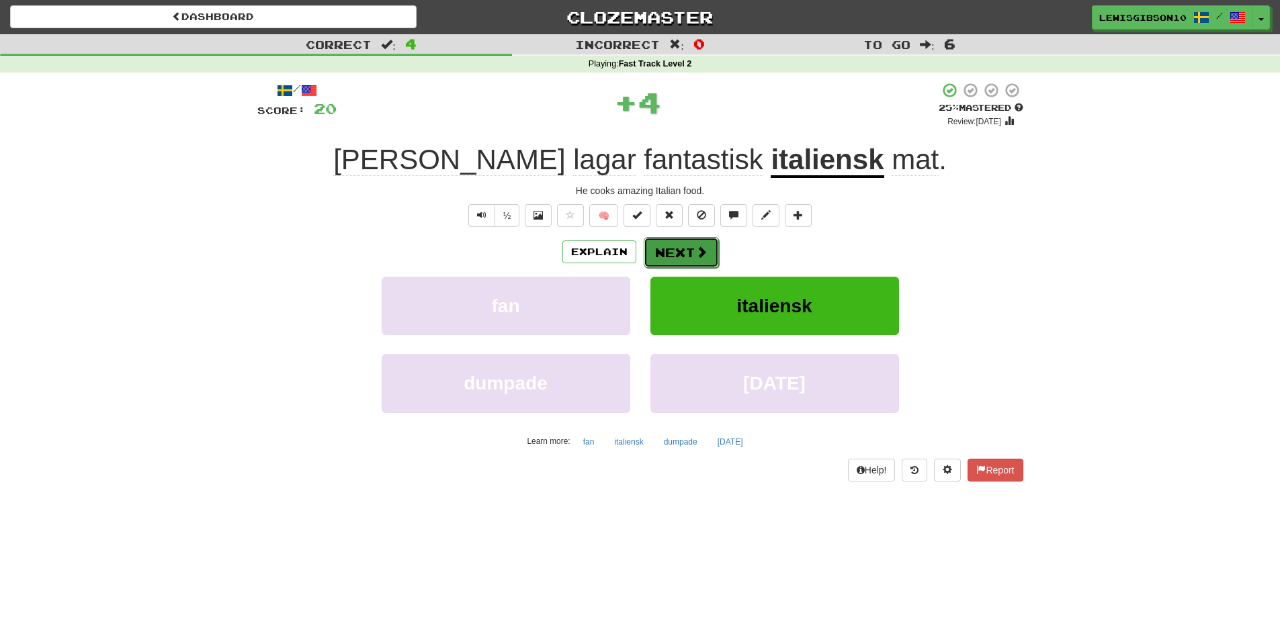
click at [693, 244] on button "Next" at bounding box center [681, 252] width 75 height 31
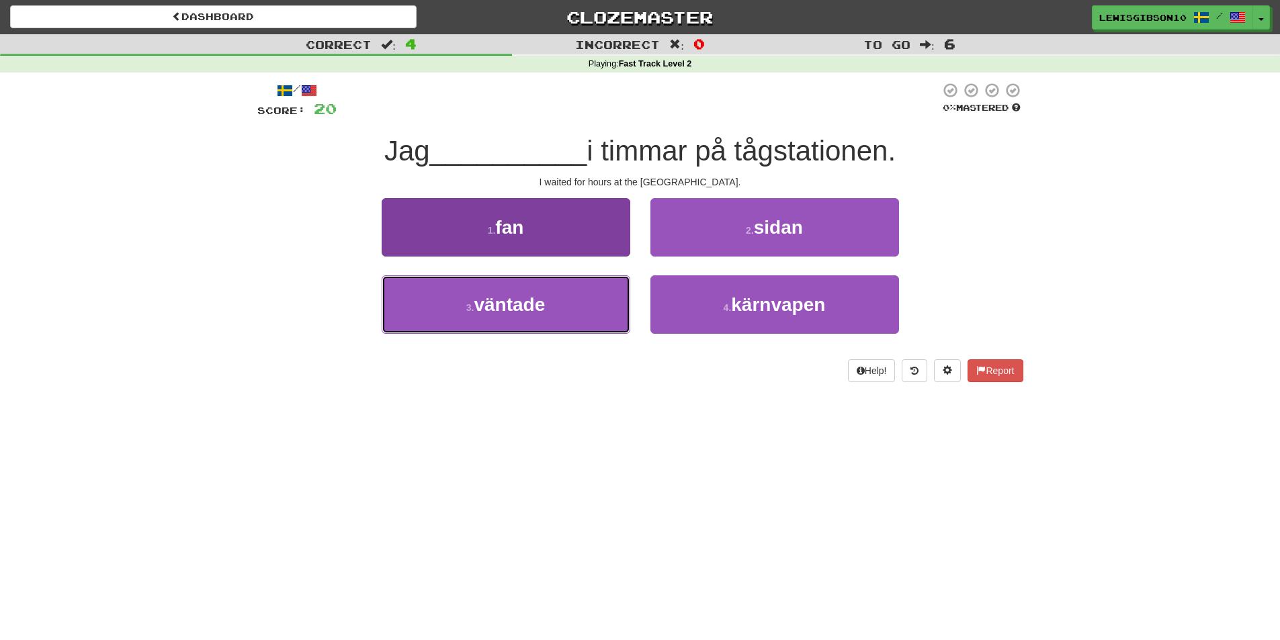
click at [608, 294] on button "3 . väntade" at bounding box center [506, 305] width 249 height 58
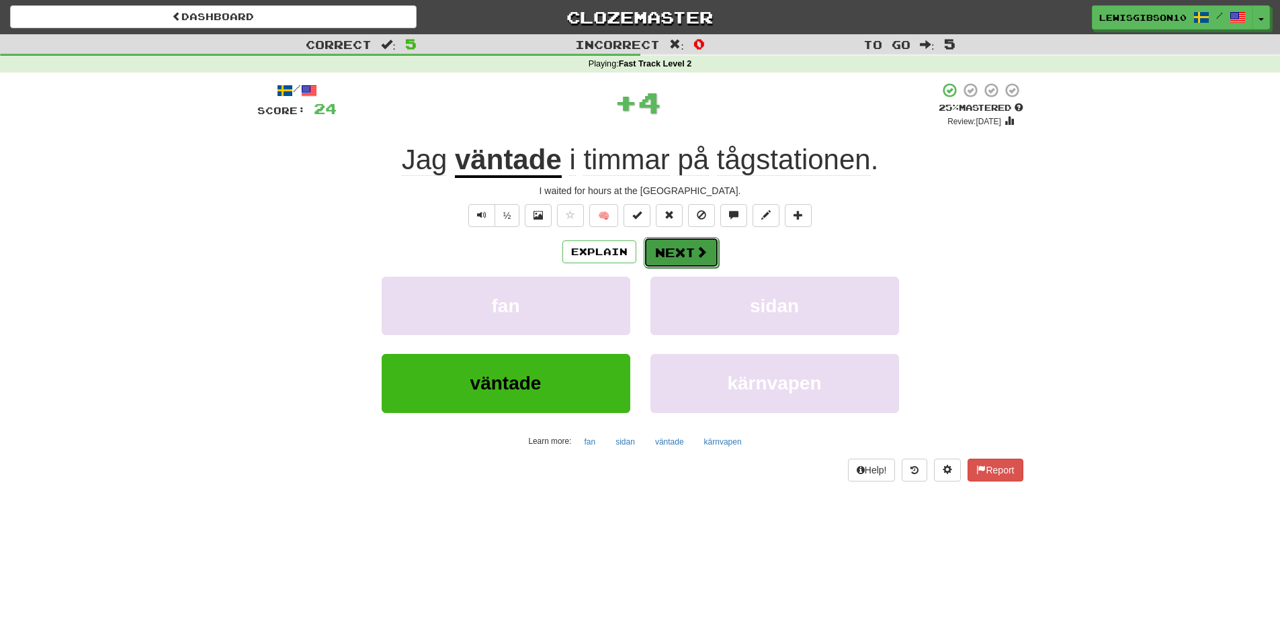
click at [674, 250] on button "Next" at bounding box center [681, 252] width 75 height 31
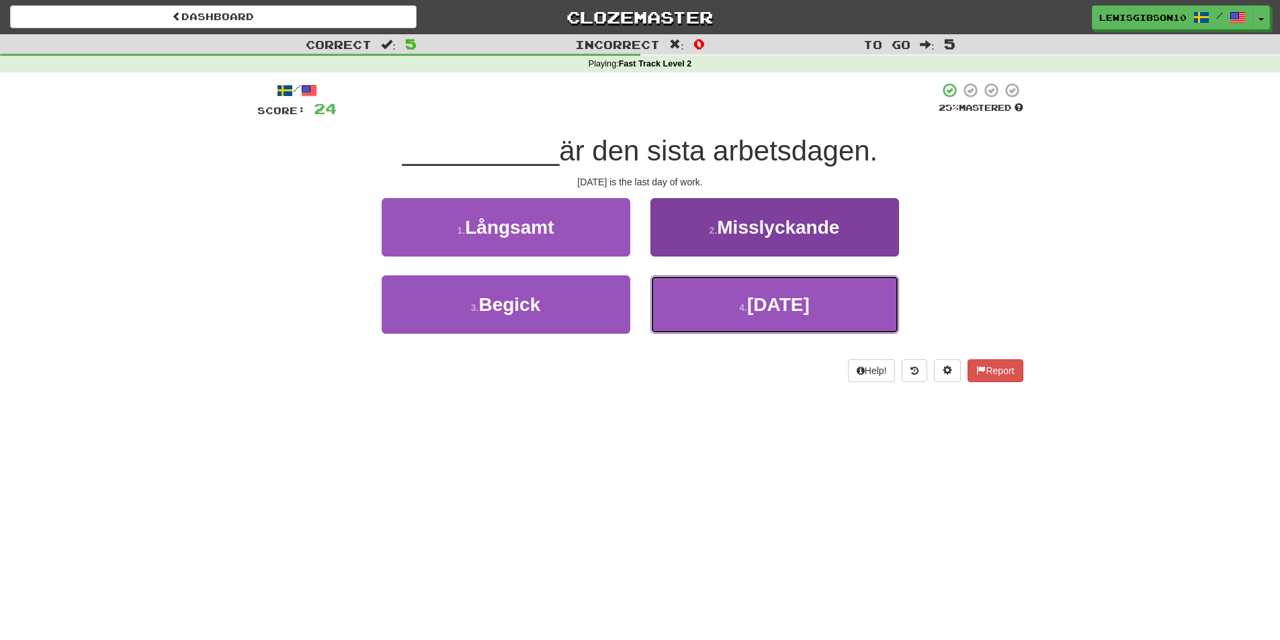
click at [713, 302] on button "4 . Fredag" at bounding box center [775, 305] width 249 height 58
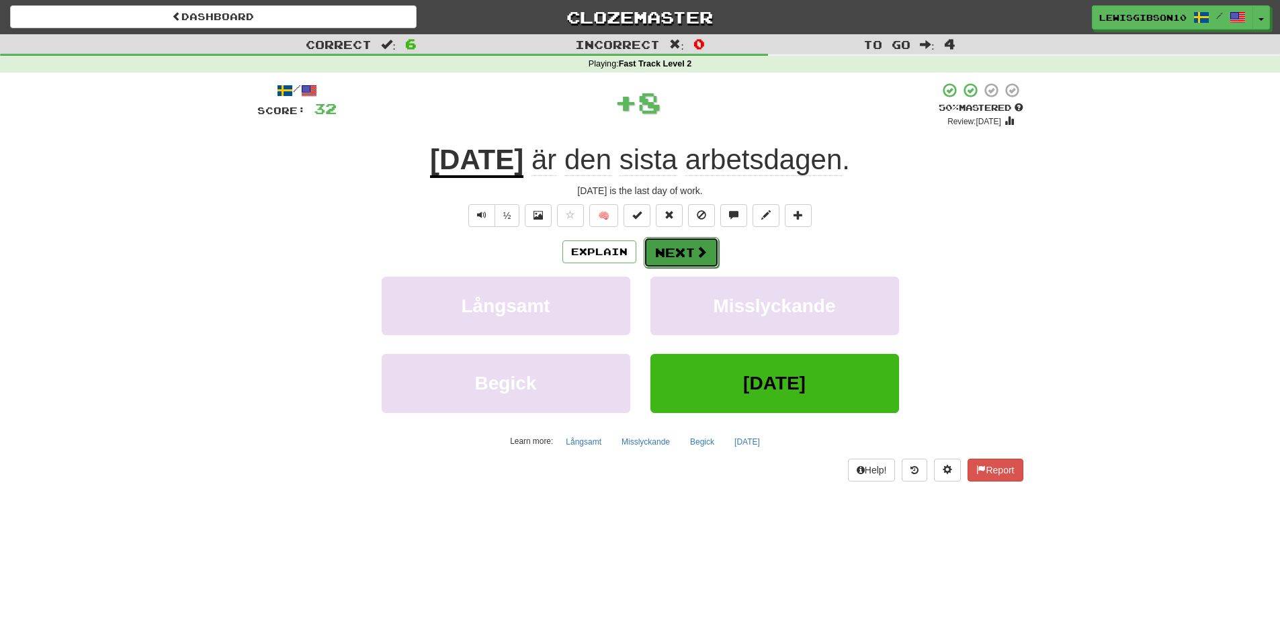
click at [682, 258] on button "Next" at bounding box center [681, 252] width 75 height 31
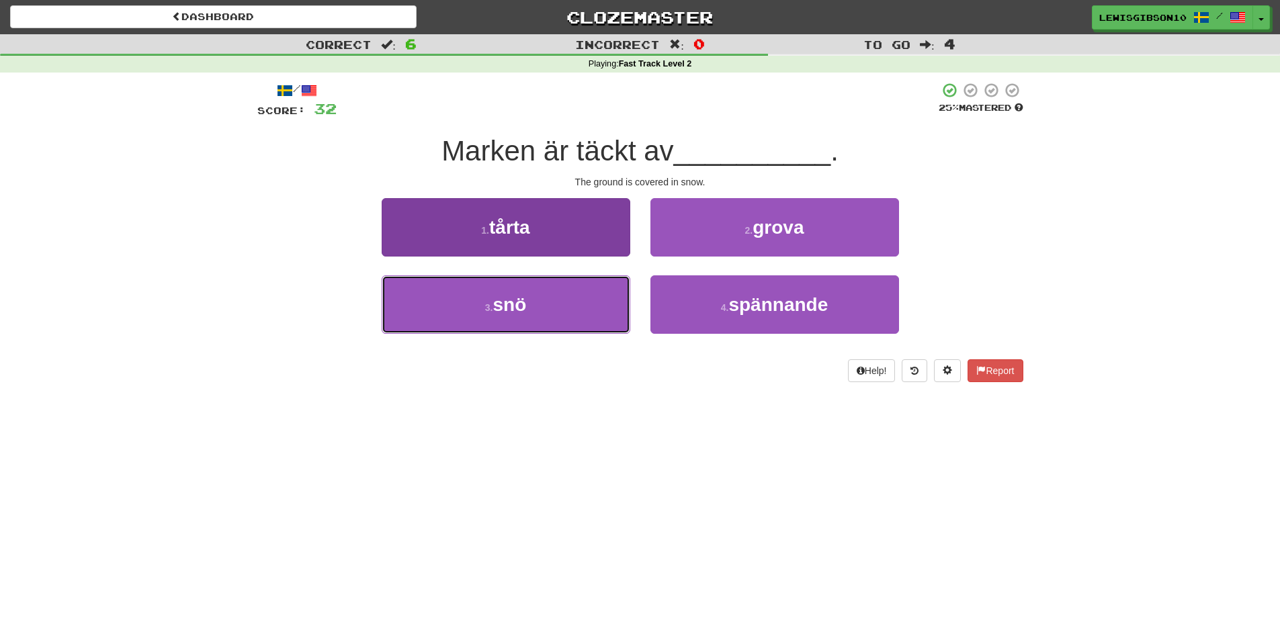
click at [591, 301] on button "3 . snö" at bounding box center [506, 305] width 249 height 58
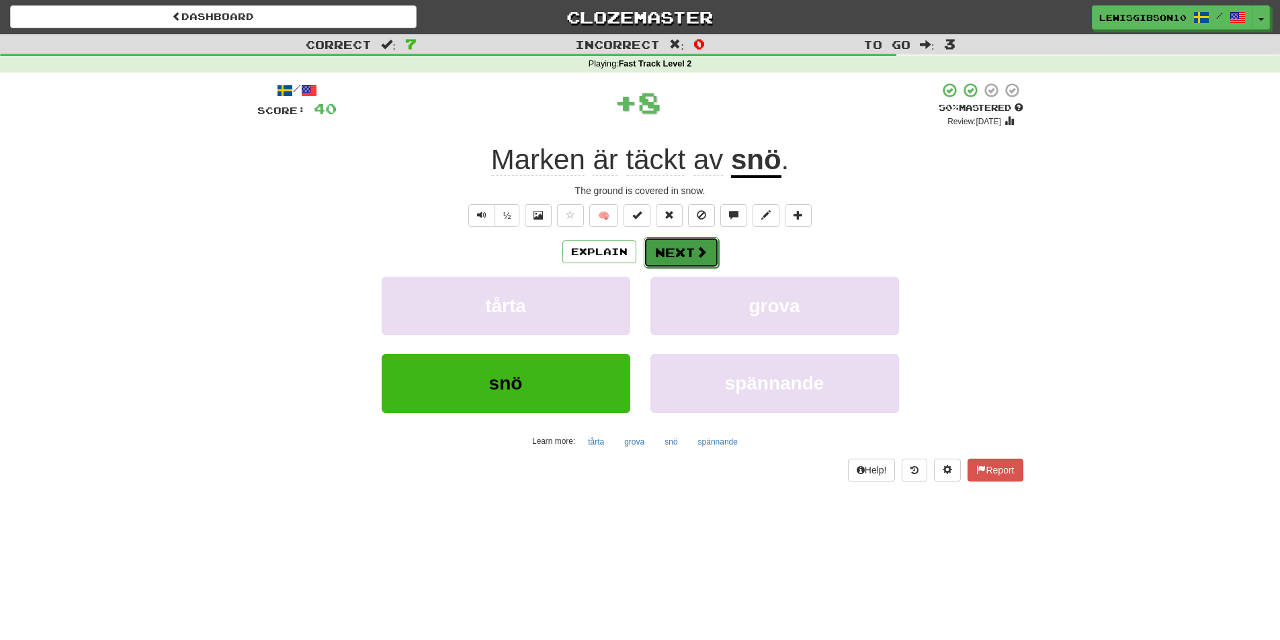
click at [661, 263] on button "Next" at bounding box center [681, 252] width 75 height 31
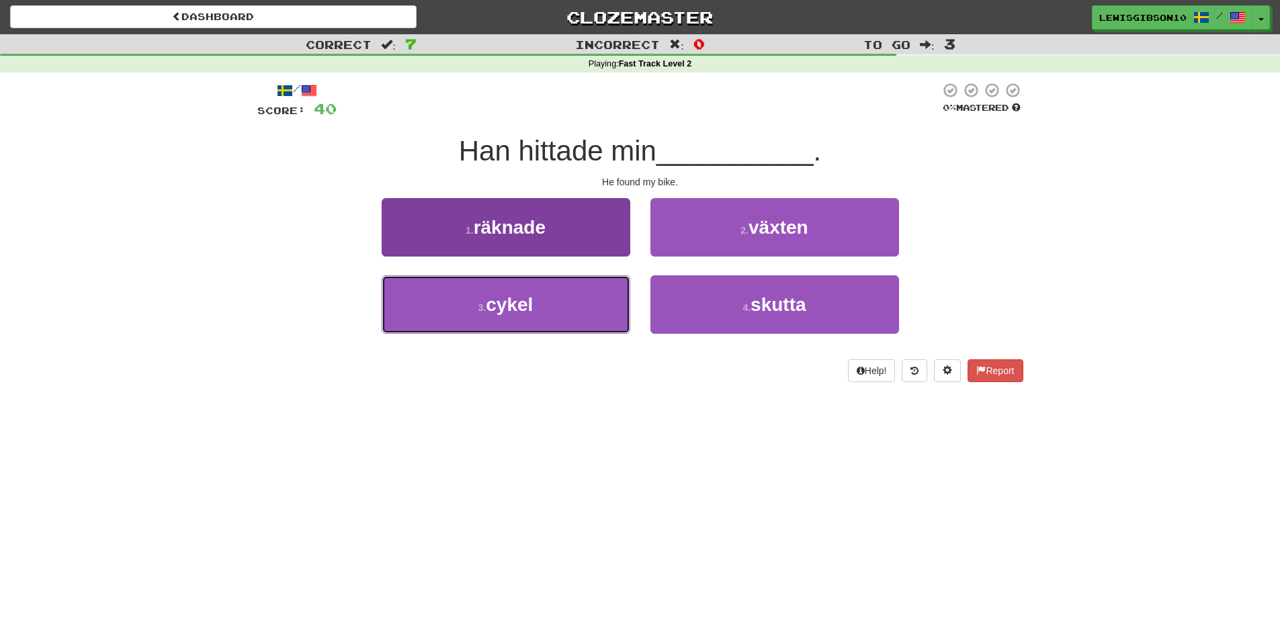
click at [593, 304] on button "3 . cykel" at bounding box center [506, 305] width 249 height 58
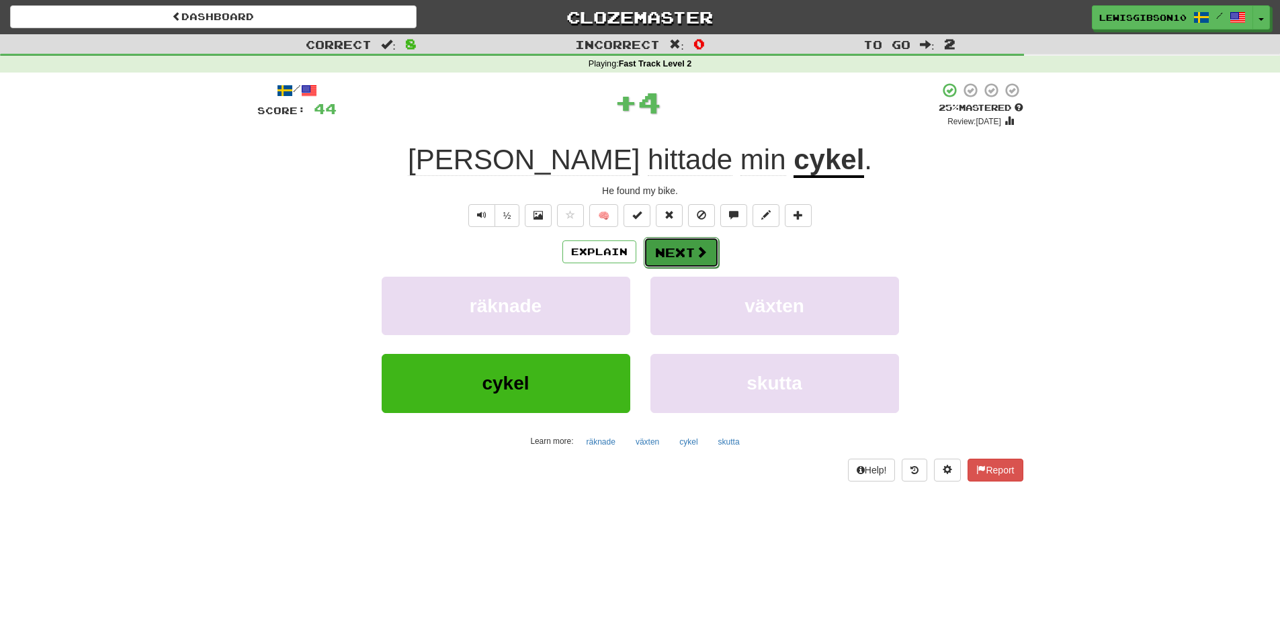
click at [675, 247] on button "Next" at bounding box center [681, 252] width 75 height 31
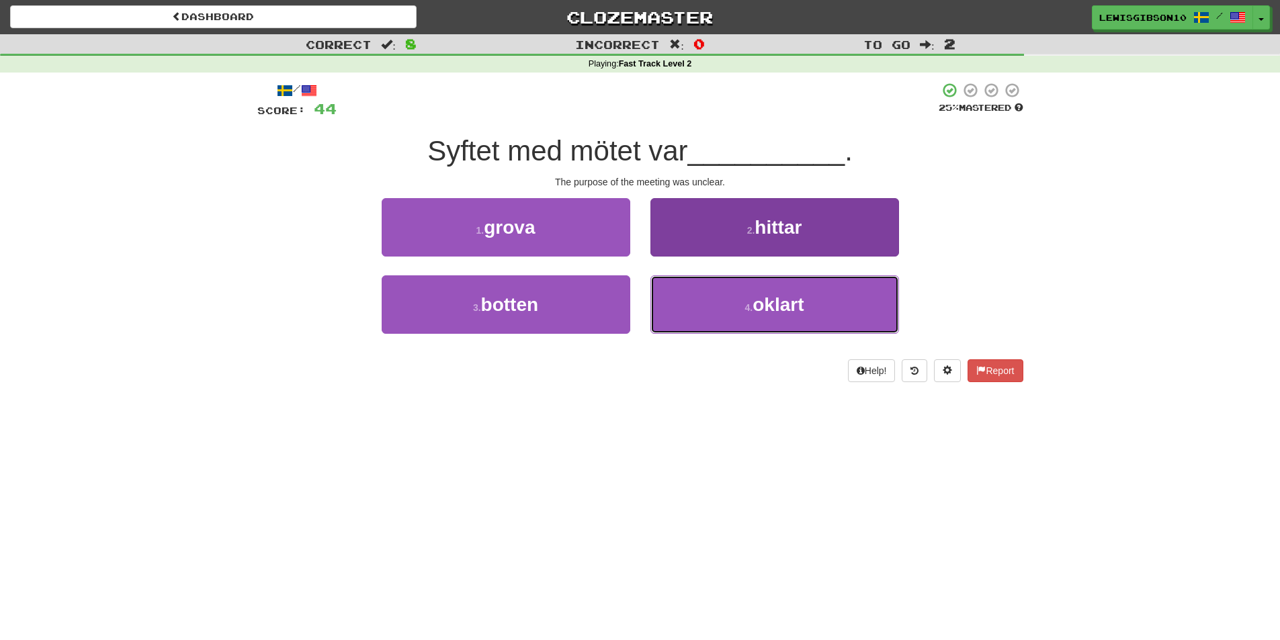
click at [663, 288] on button "4 . oklart" at bounding box center [775, 305] width 249 height 58
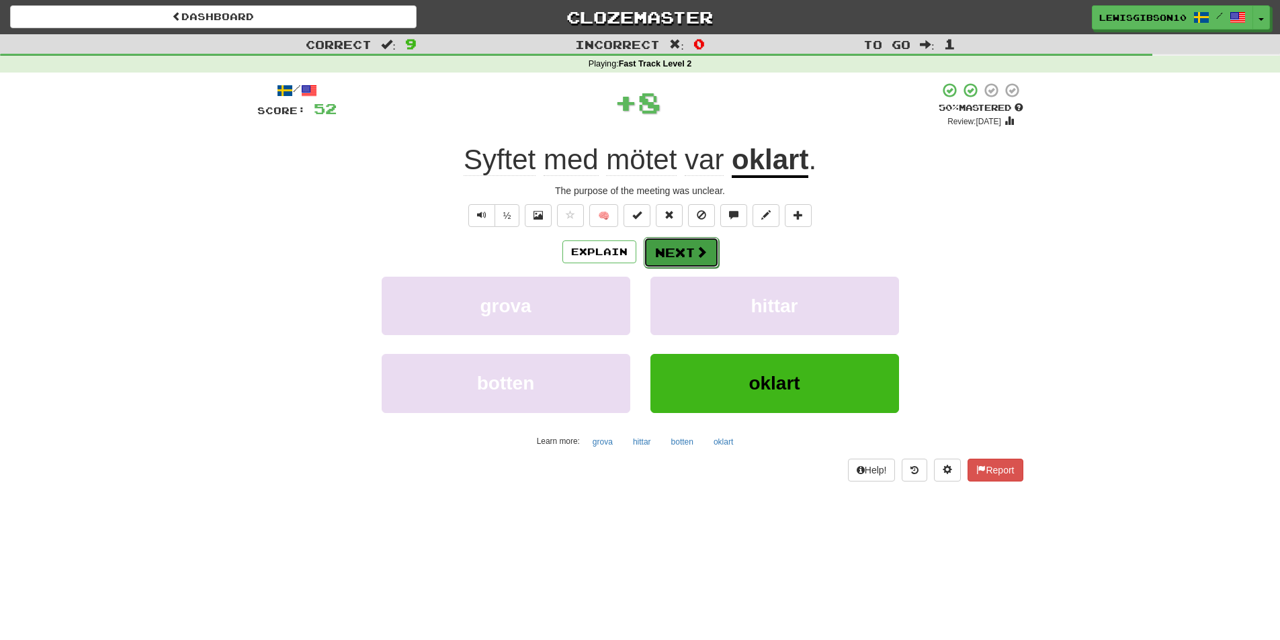
click at [677, 255] on button "Next" at bounding box center [681, 252] width 75 height 31
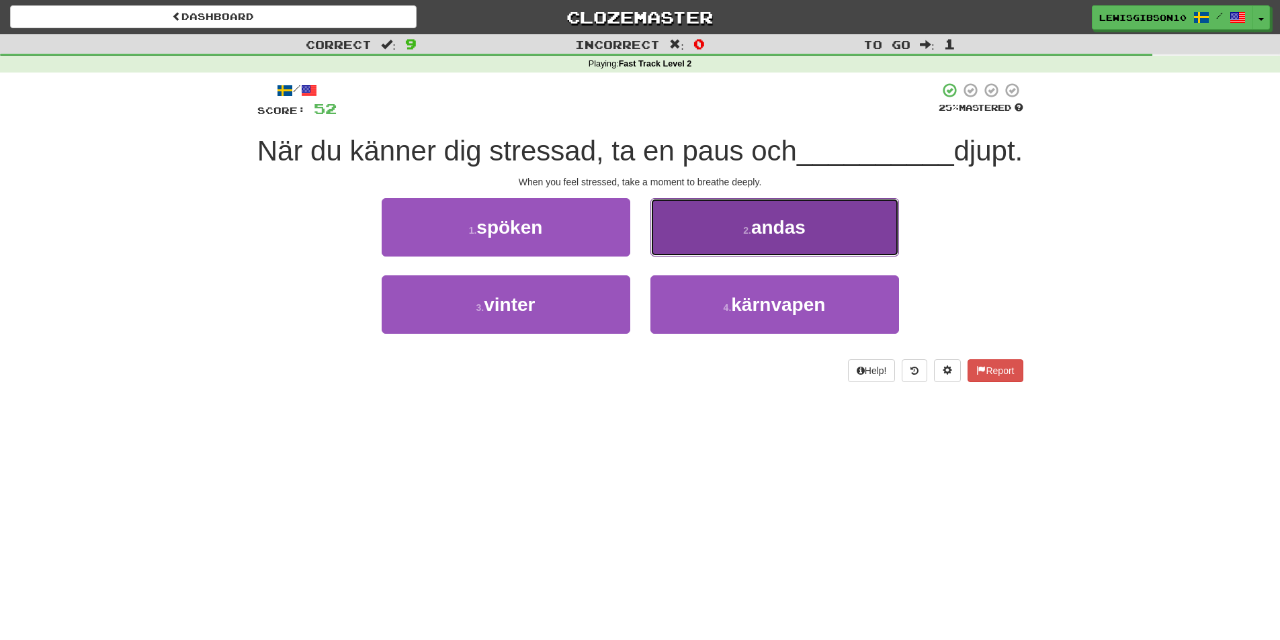
click at [693, 257] on button "2 . andas" at bounding box center [775, 227] width 249 height 58
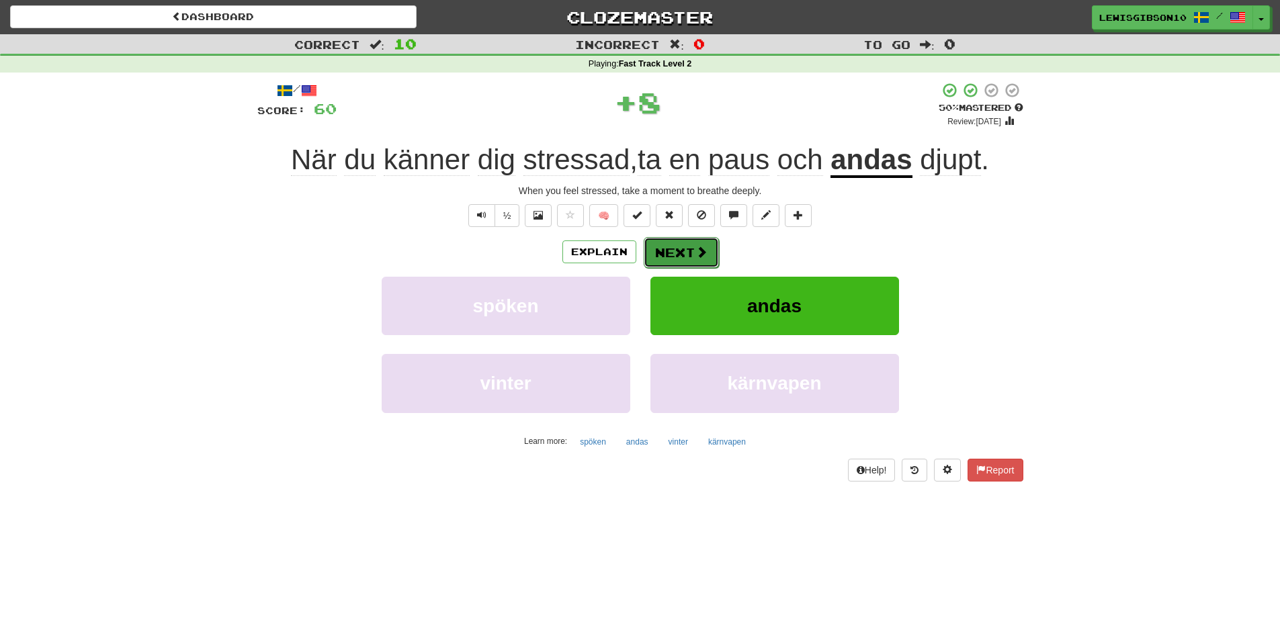
click at [681, 261] on button "Next" at bounding box center [681, 252] width 75 height 31
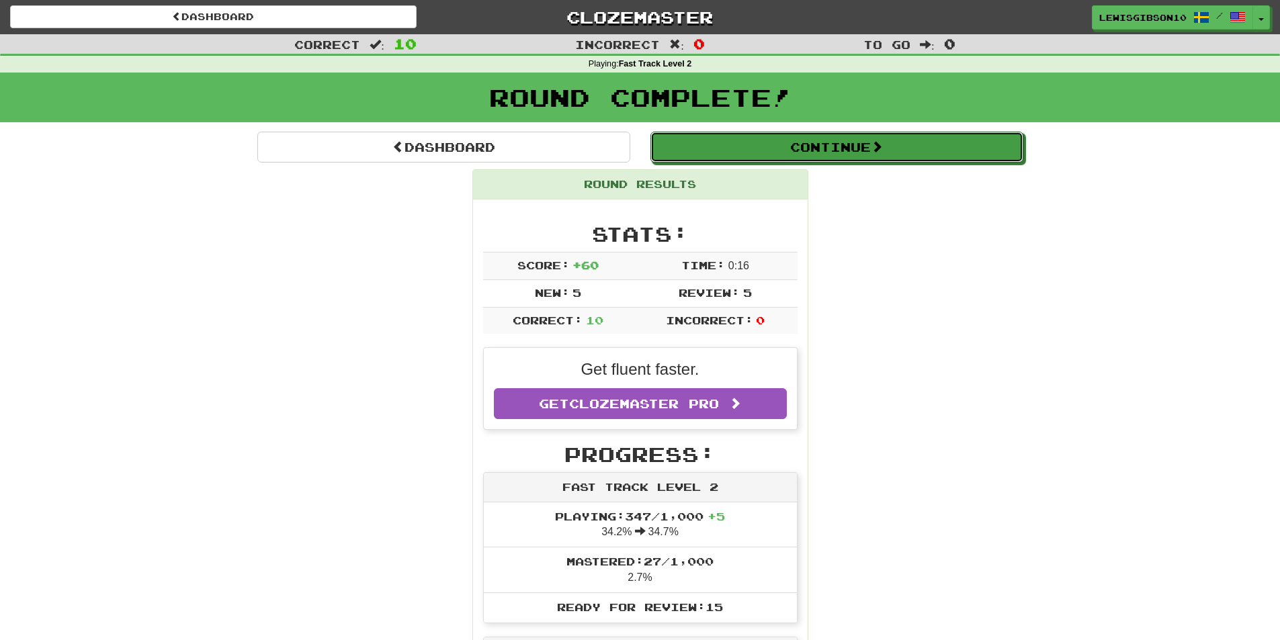
click at [739, 154] on button "Continue" at bounding box center [837, 147] width 373 height 31
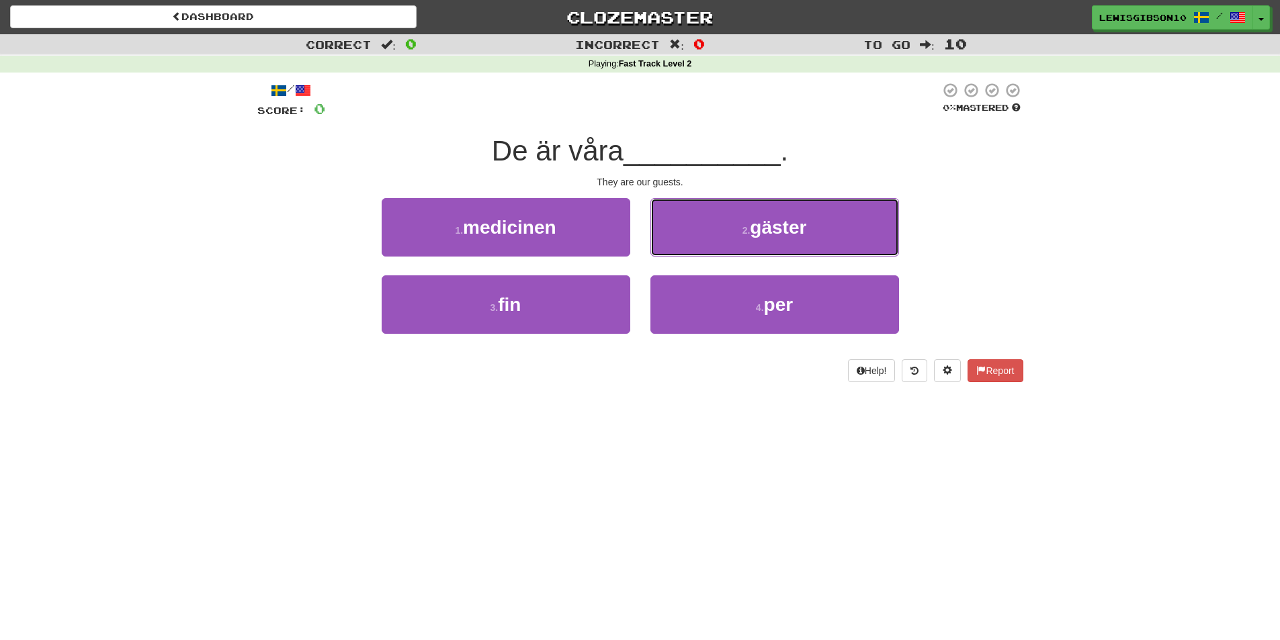
drag, startPoint x: 706, startPoint y: 227, endPoint x: 698, endPoint y: 231, distance: 9.0
click at [702, 226] on button "2 . gäster" at bounding box center [775, 227] width 249 height 58
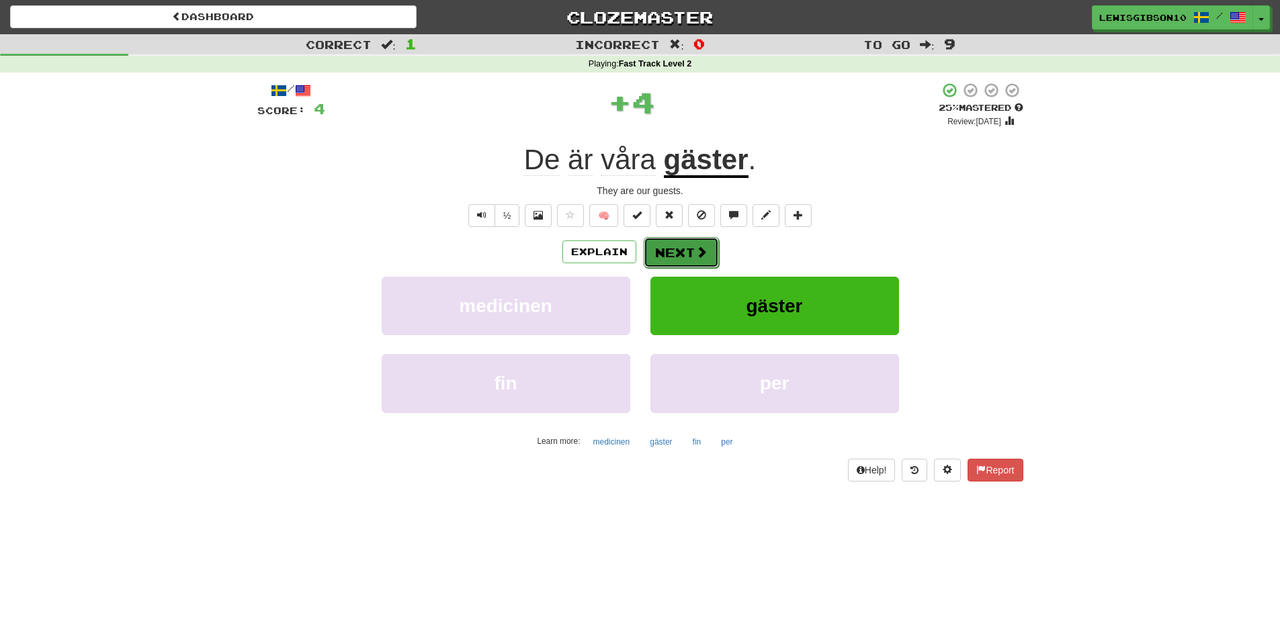
drag, startPoint x: 687, startPoint y: 248, endPoint x: 679, endPoint y: 248, distance: 8.1
click at [679, 248] on button "Next" at bounding box center [681, 252] width 75 height 31
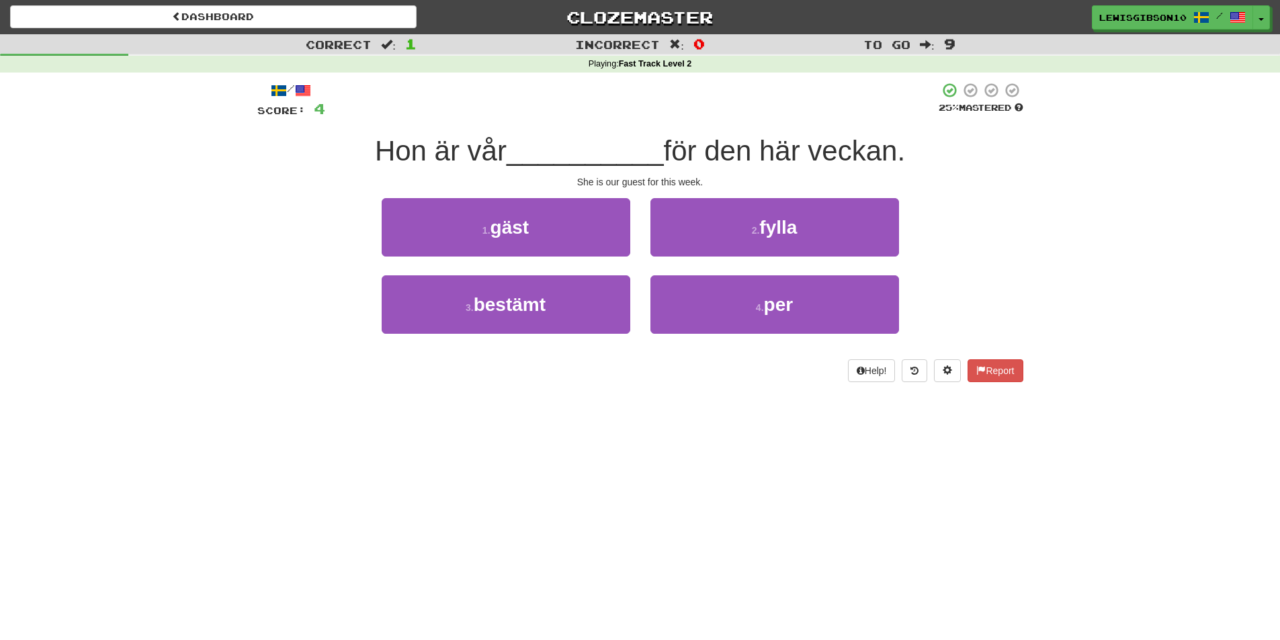
click at [631, 243] on div "1 . gäst" at bounding box center [506, 236] width 269 height 77
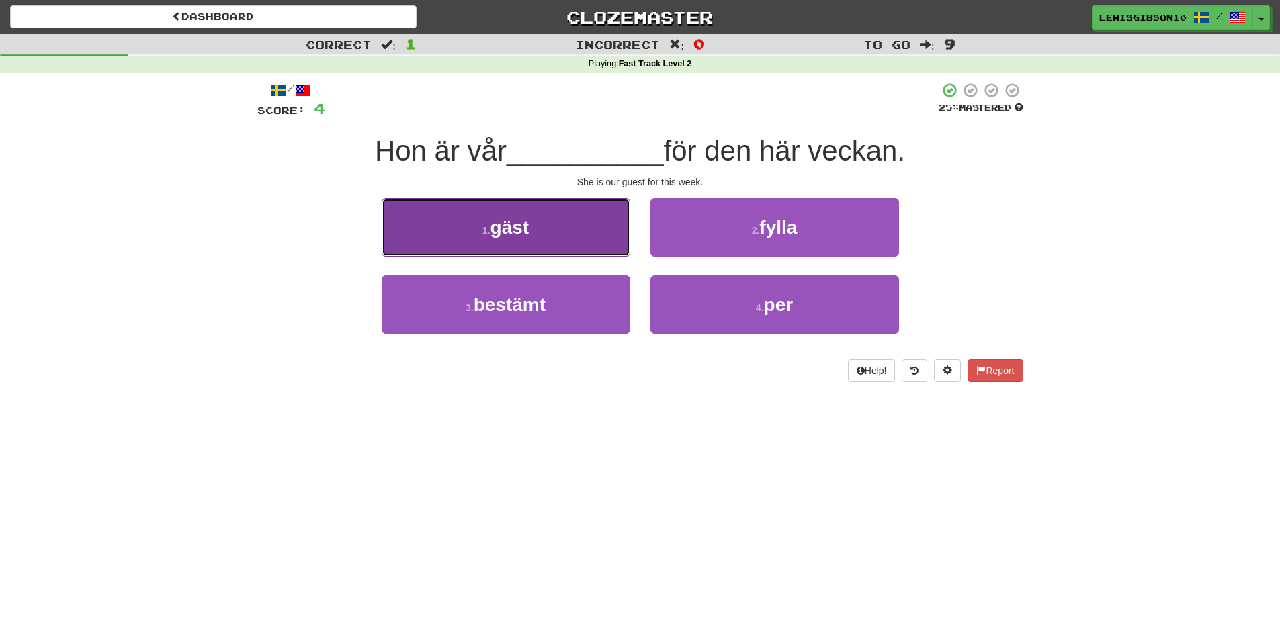
click at [604, 232] on button "1 . gäst" at bounding box center [506, 227] width 249 height 58
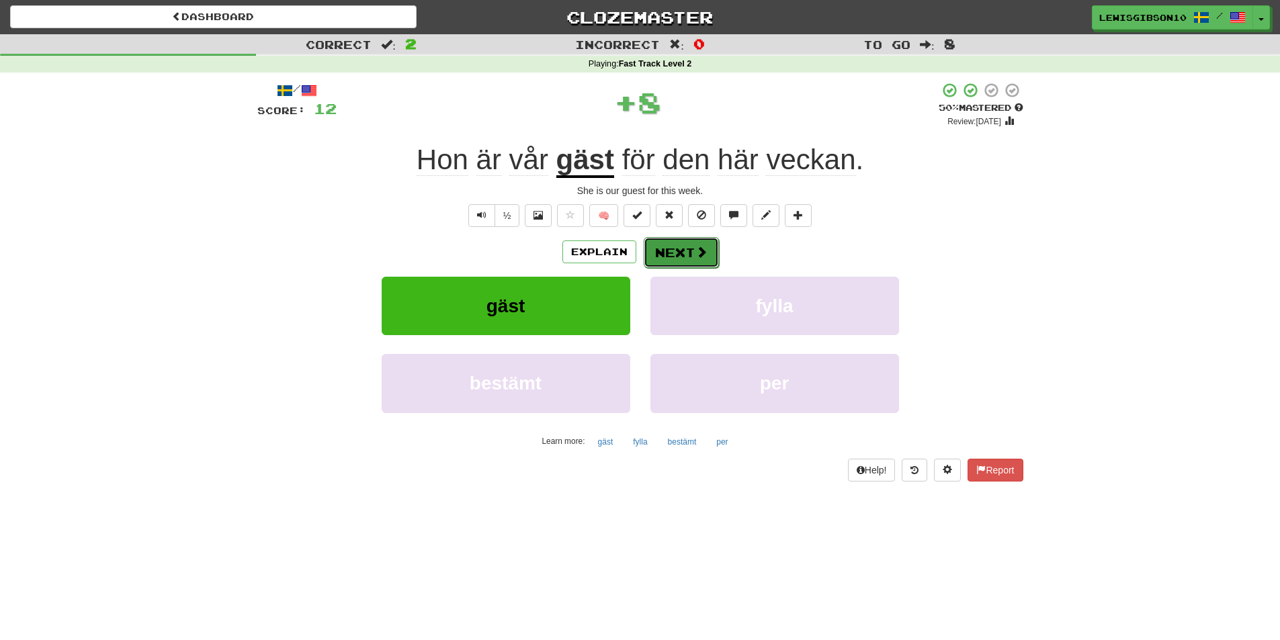
click at [670, 255] on button "Next" at bounding box center [681, 252] width 75 height 31
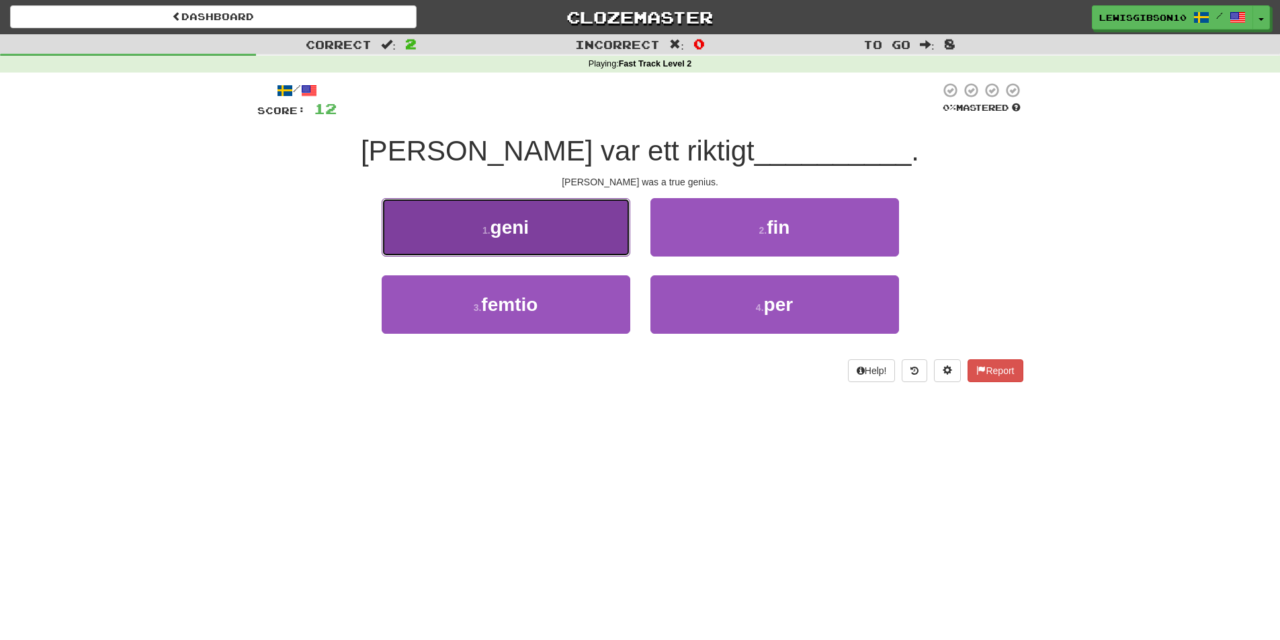
click at [569, 243] on button "1 . geni" at bounding box center [506, 227] width 249 height 58
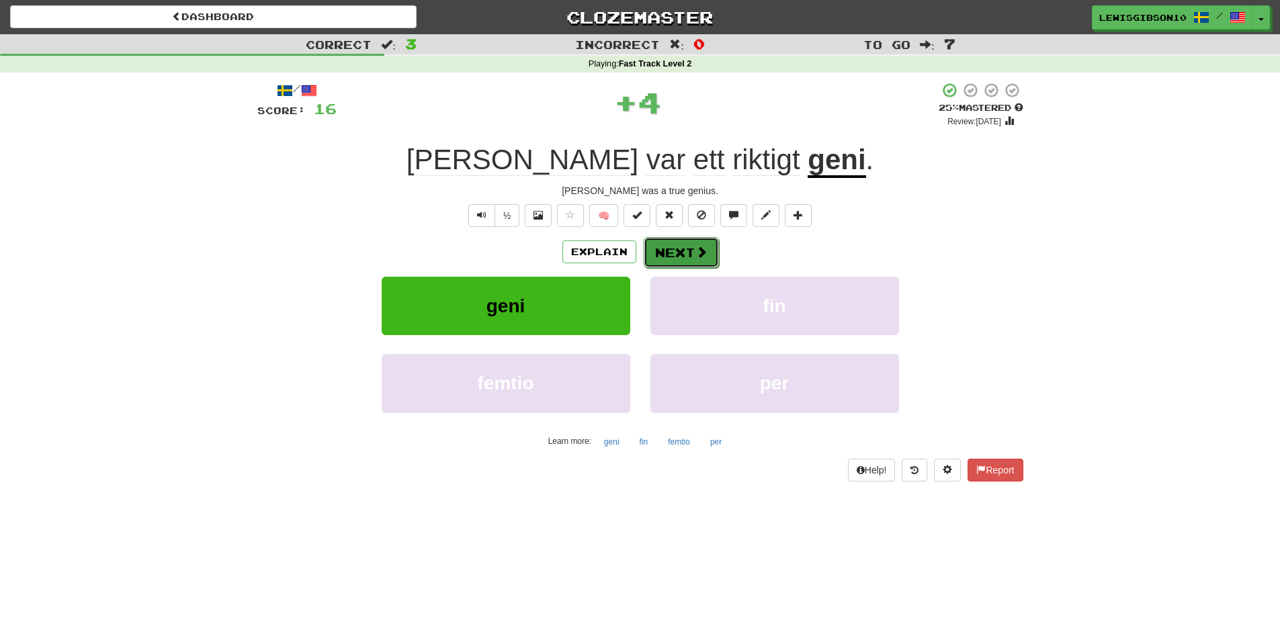
click at [673, 257] on button "Next" at bounding box center [681, 252] width 75 height 31
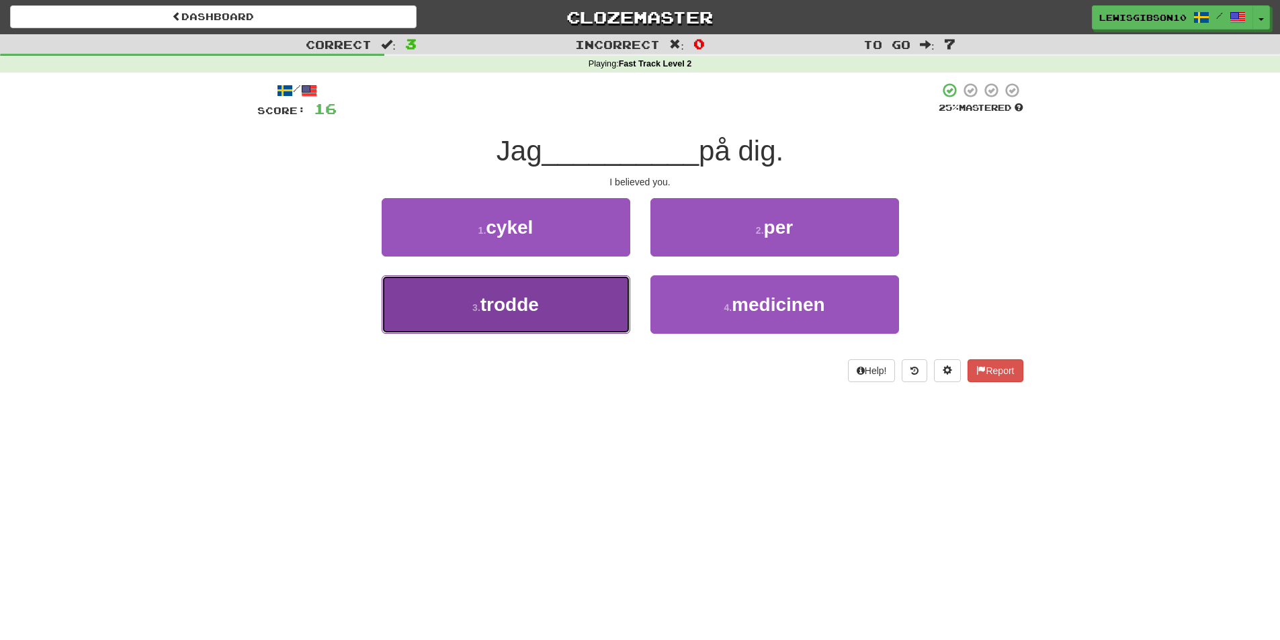
click at [593, 294] on button "3 . trodde" at bounding box center [506, 305] width 249 height 58
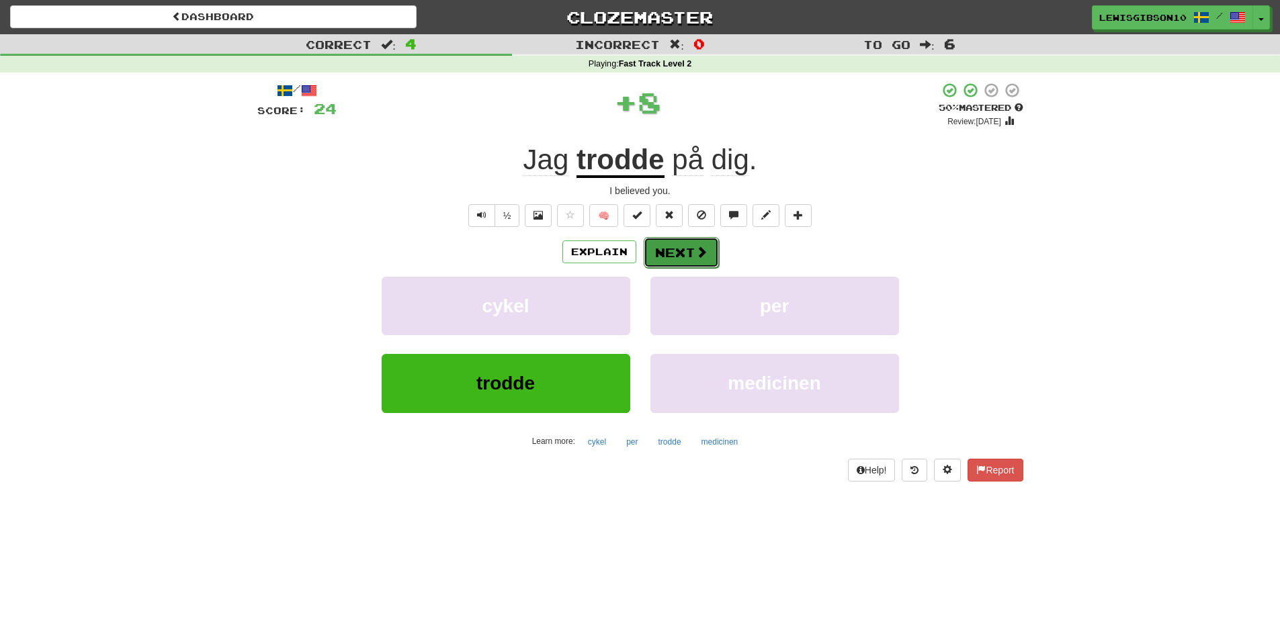
click at [682, 257] on button "Next" at bounding box center [681, 252] width 75 height 31
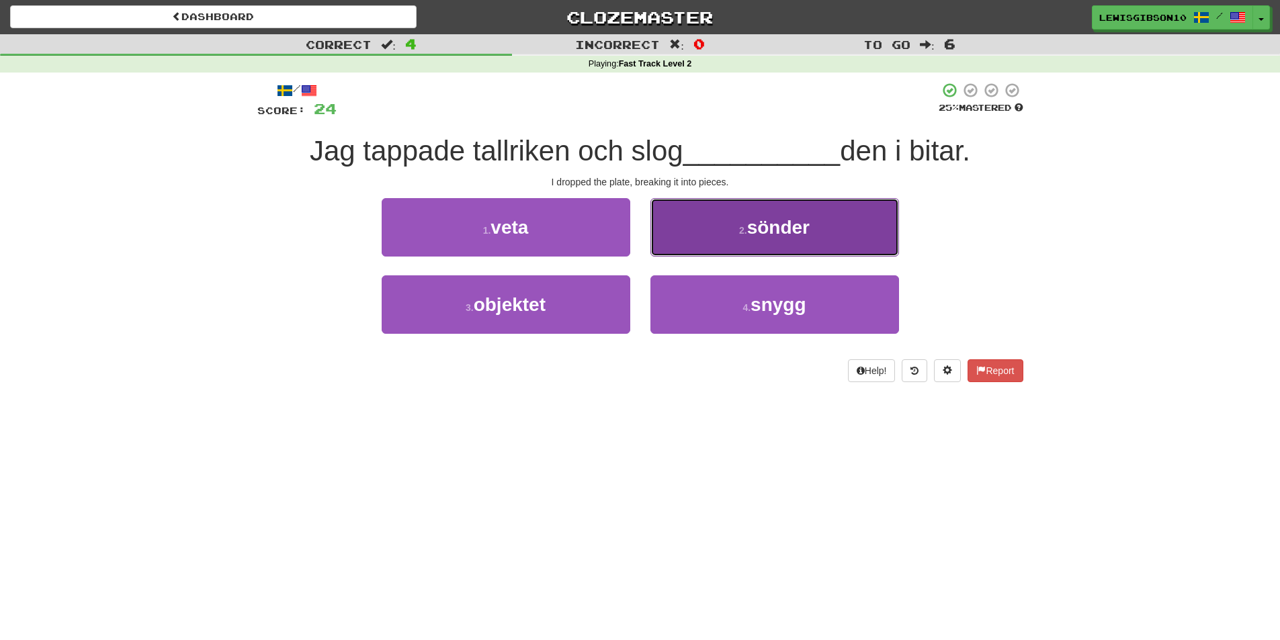
click at [682, 253] on button "2 . sönder" at bounding box center [775, 227] width 249 height 58
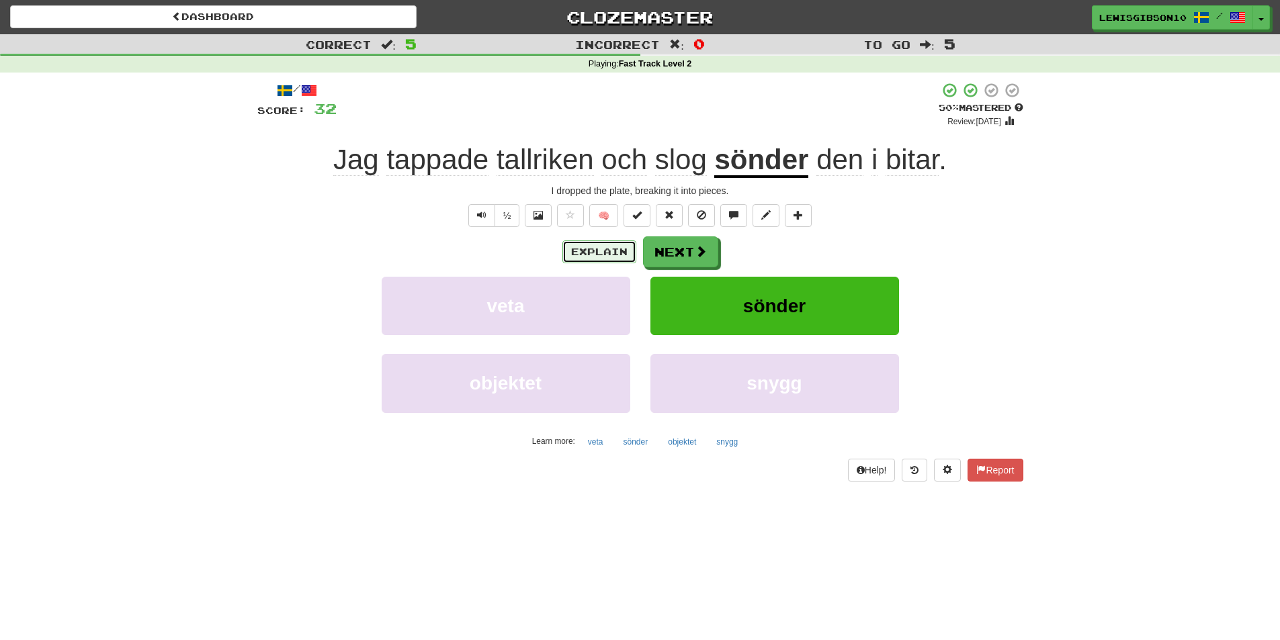
click at [607, 249] on button "Explain" at bounding box center [600, 252] width 74 height 23
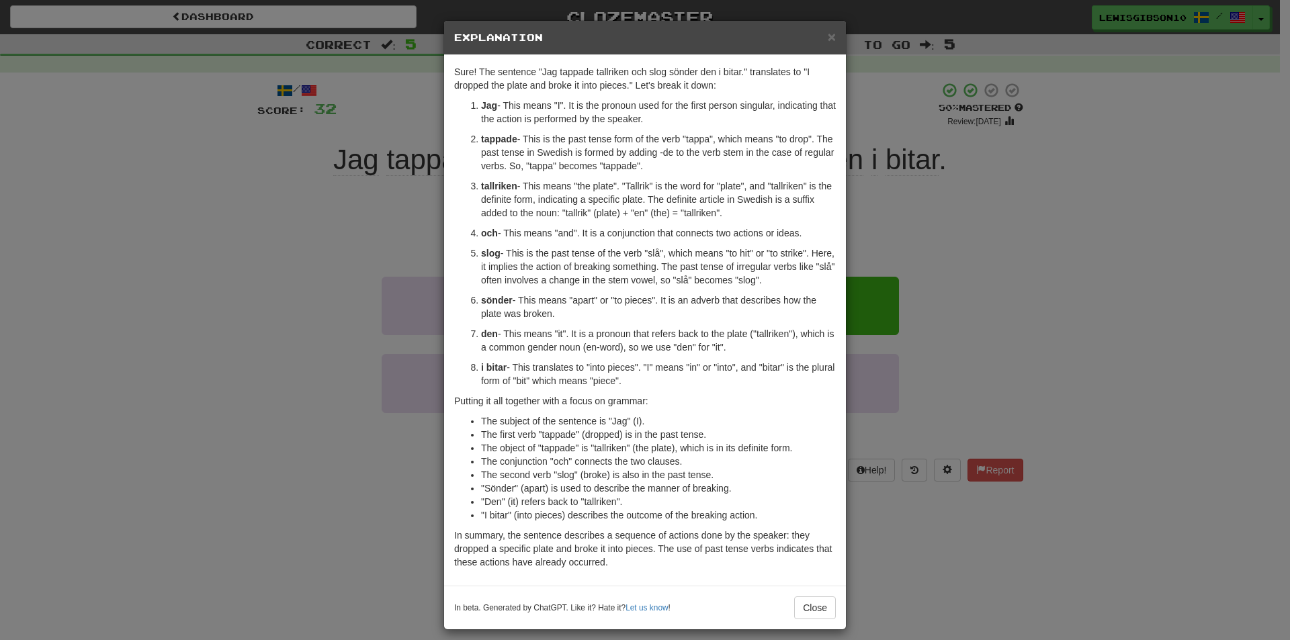
click at [926, 225] on div "× Explanation Sure! The sentence "Jag tappade tallriken och slog sönder den i b…" at bounding box center [645, 320] width 1290 height 640
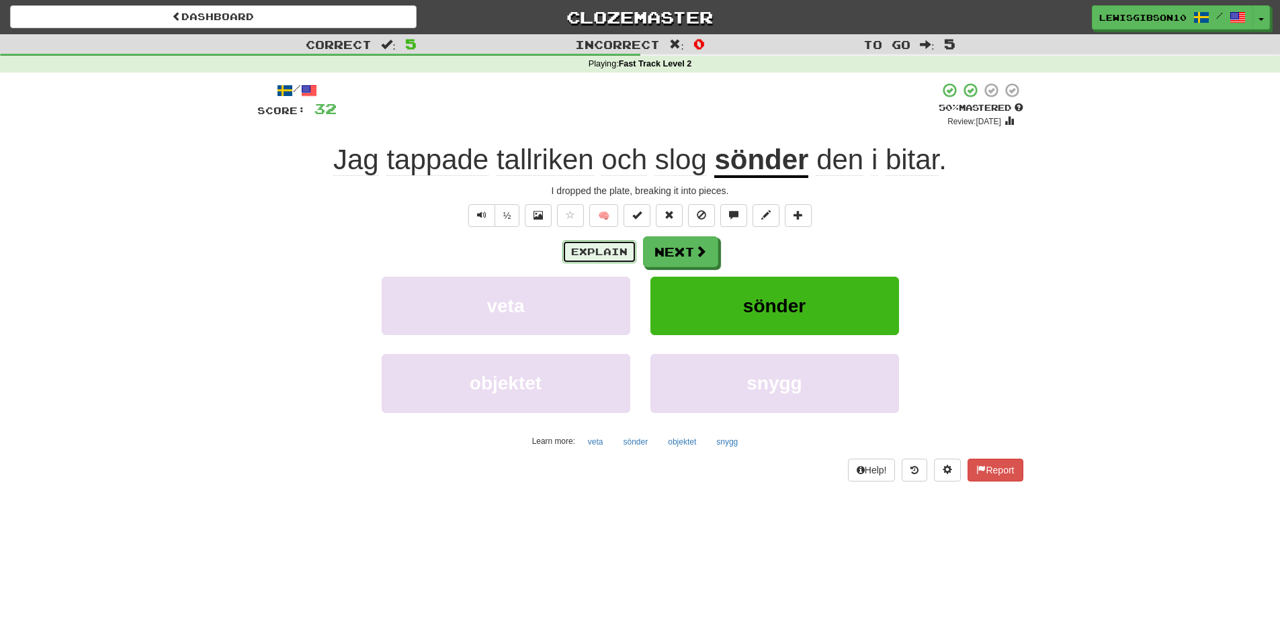
click at [601, 244] on button "Explain" at bounding box center [600, 252] width 74 height 23
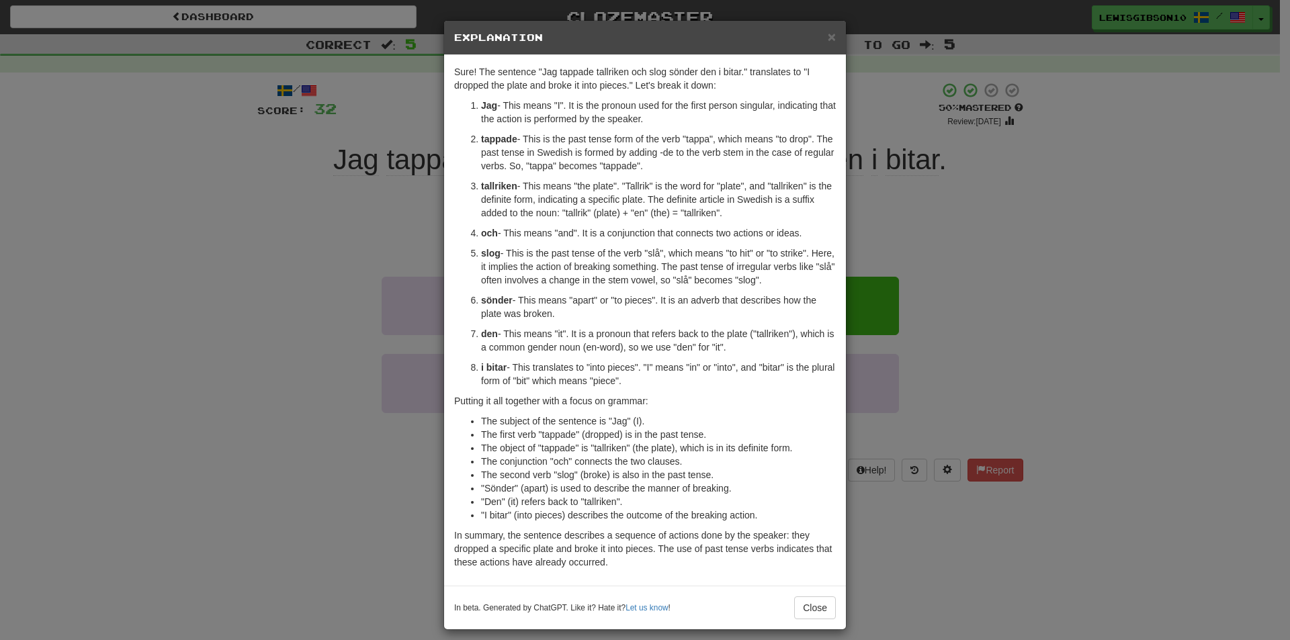
drag, startPoint x: 939, startPoint y: 215, endPoint x: 929, endPoint y: 226, distance: 14.3
click at [938, 215] on div "× Explanation Sure! The sentence "Jag tappade tallriken och slog sönder den i b…" at bounding box center [645, 320] width 1290 height 640
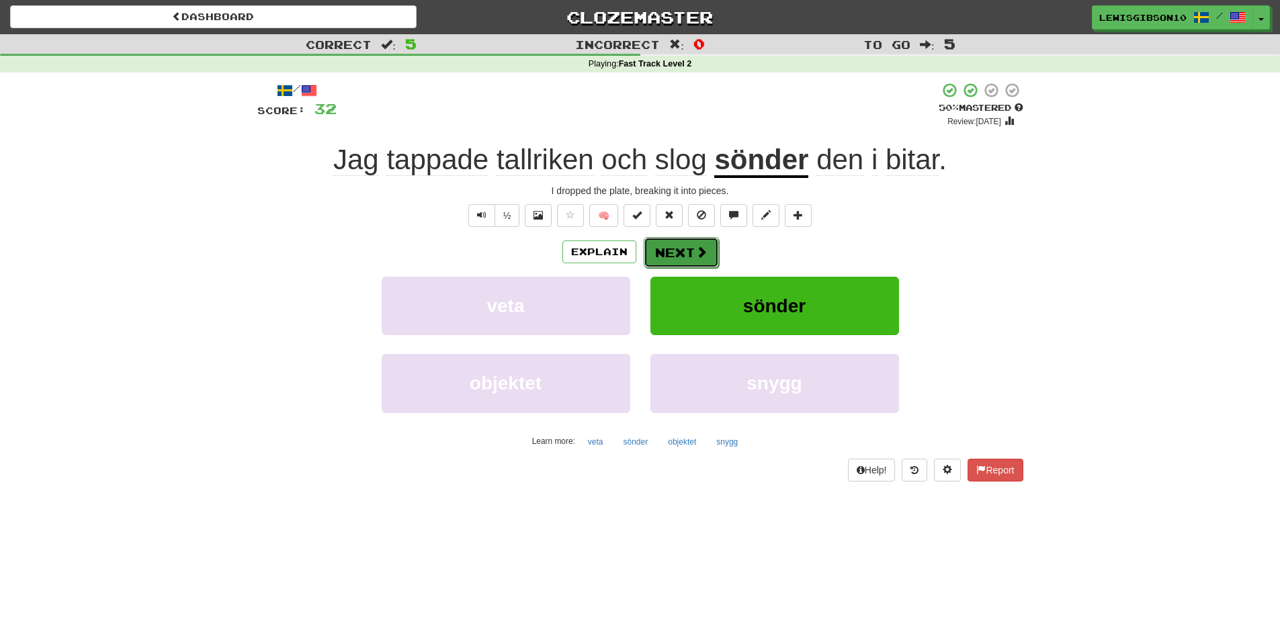
click at [689, 251] on button "Next" at bounding box center [681, 252] width 75 height 31
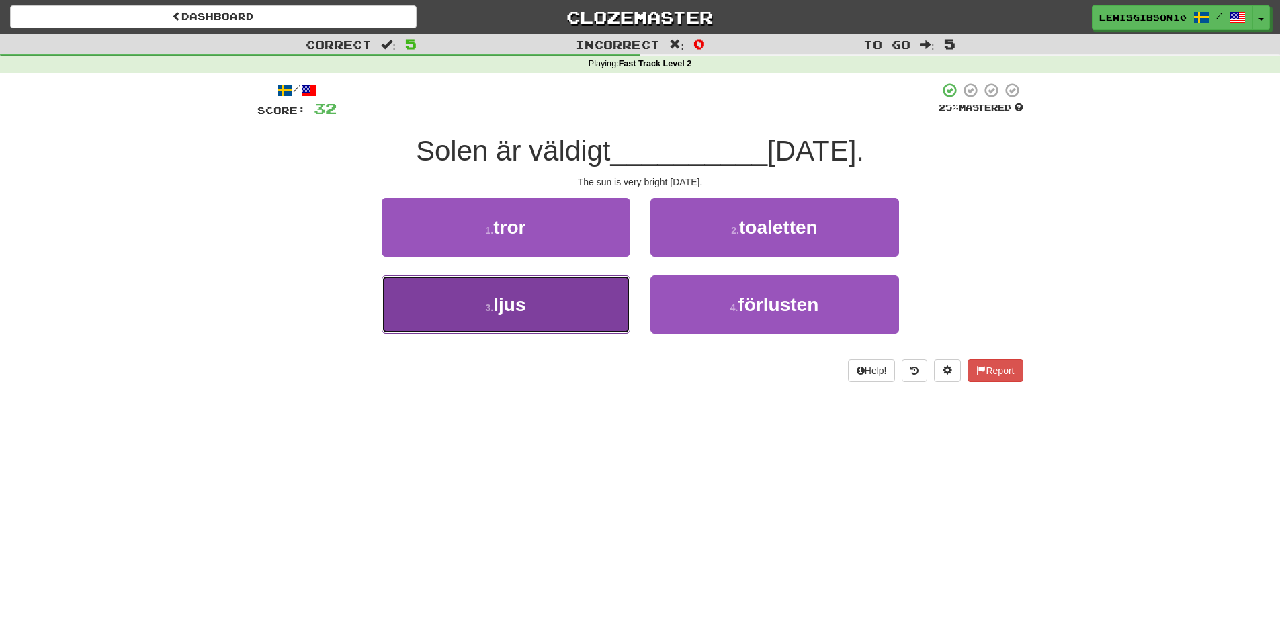
click at [587, 297] on button "3 . ljus" at bounding box center [506, 305] width 249 height 58
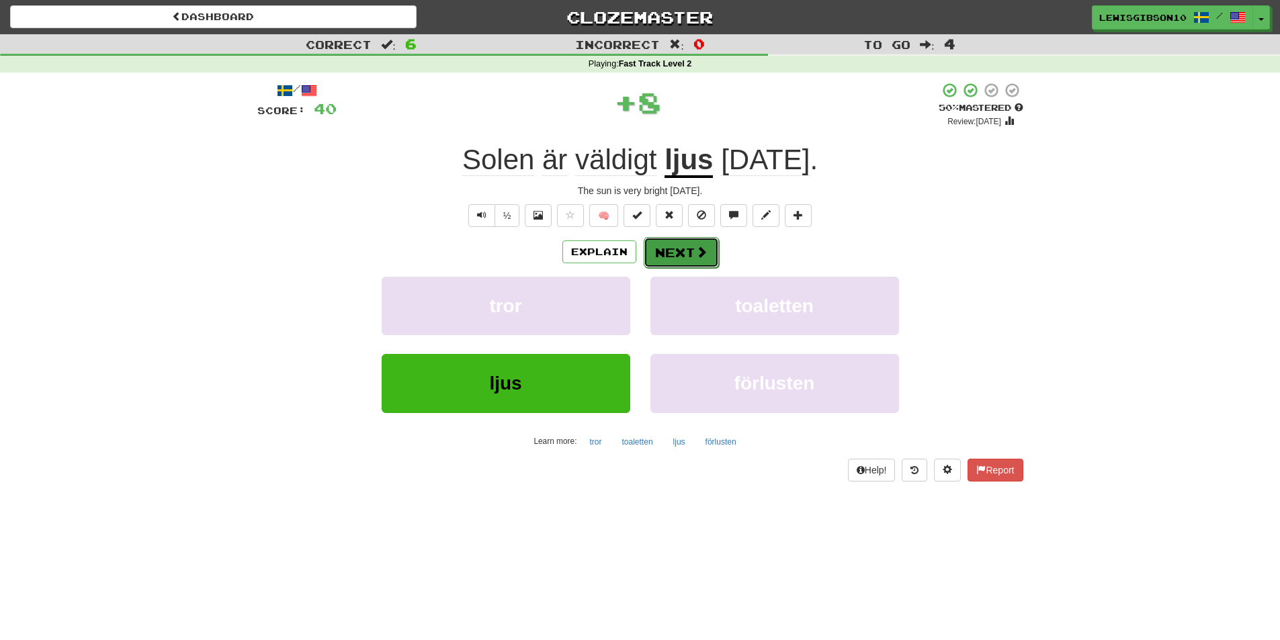
click at [681, 254] on button "Next" at bounding box center [681, 252] width 75 height 31
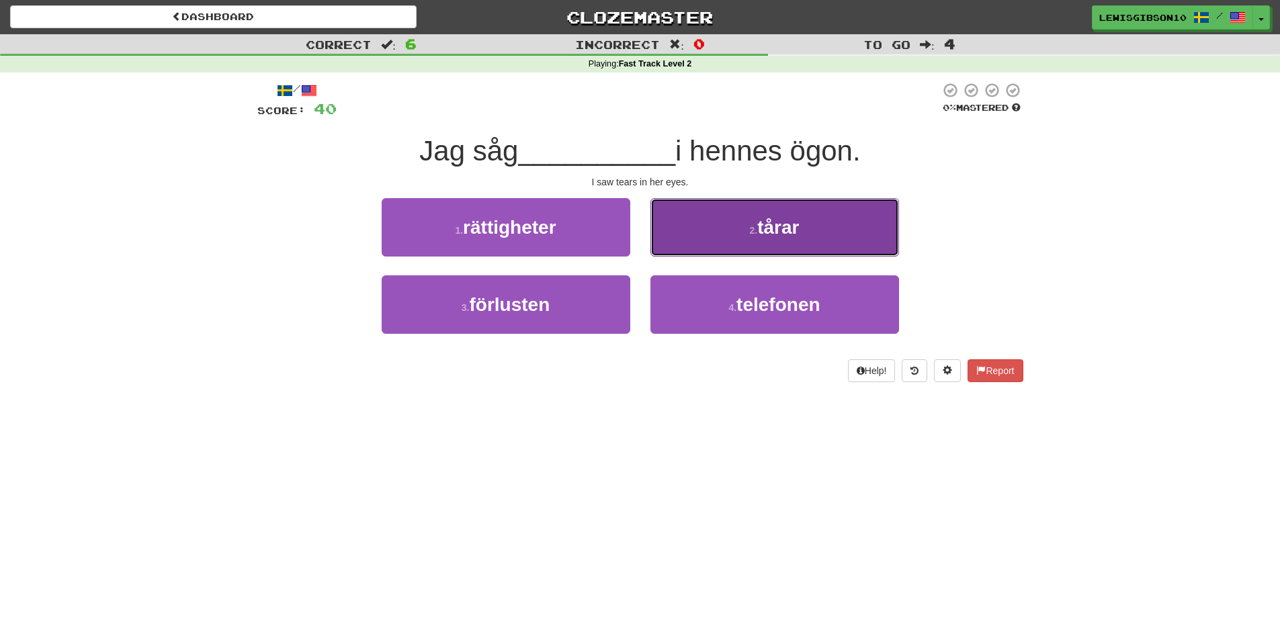
click at [690, 242] on button "2 . tårar" at bounding box center [775, 227] width 249 height 58
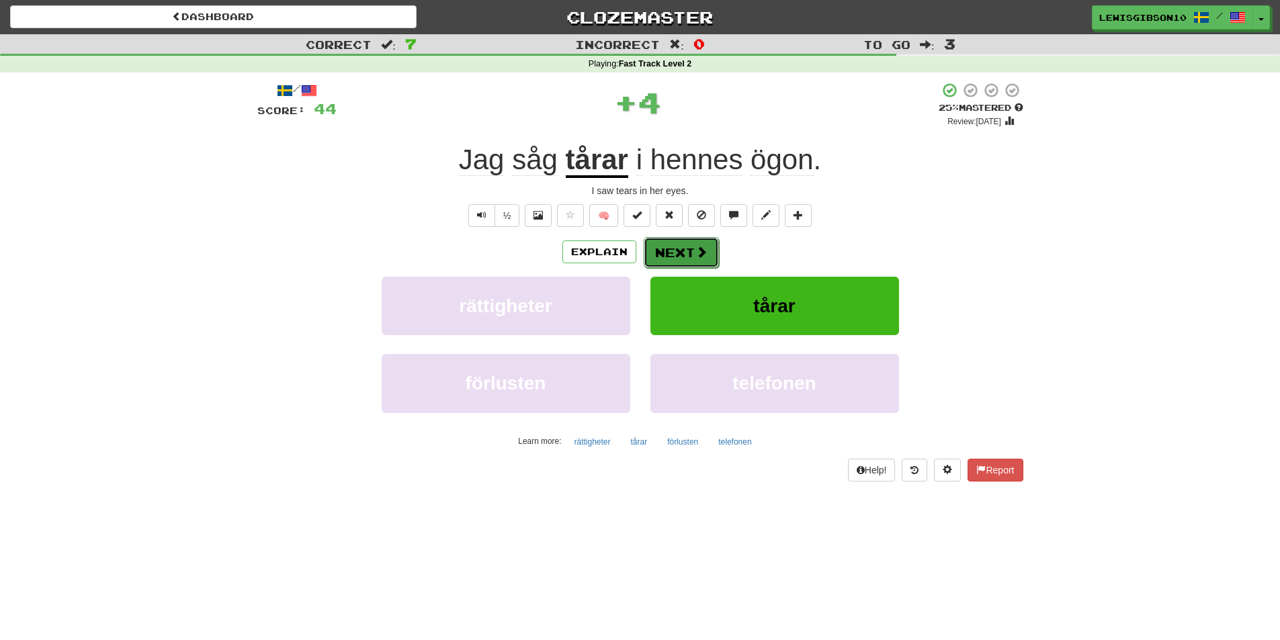
click at [673, 251] on button "Next" at bounding box center [681, 252] width 75 height 31
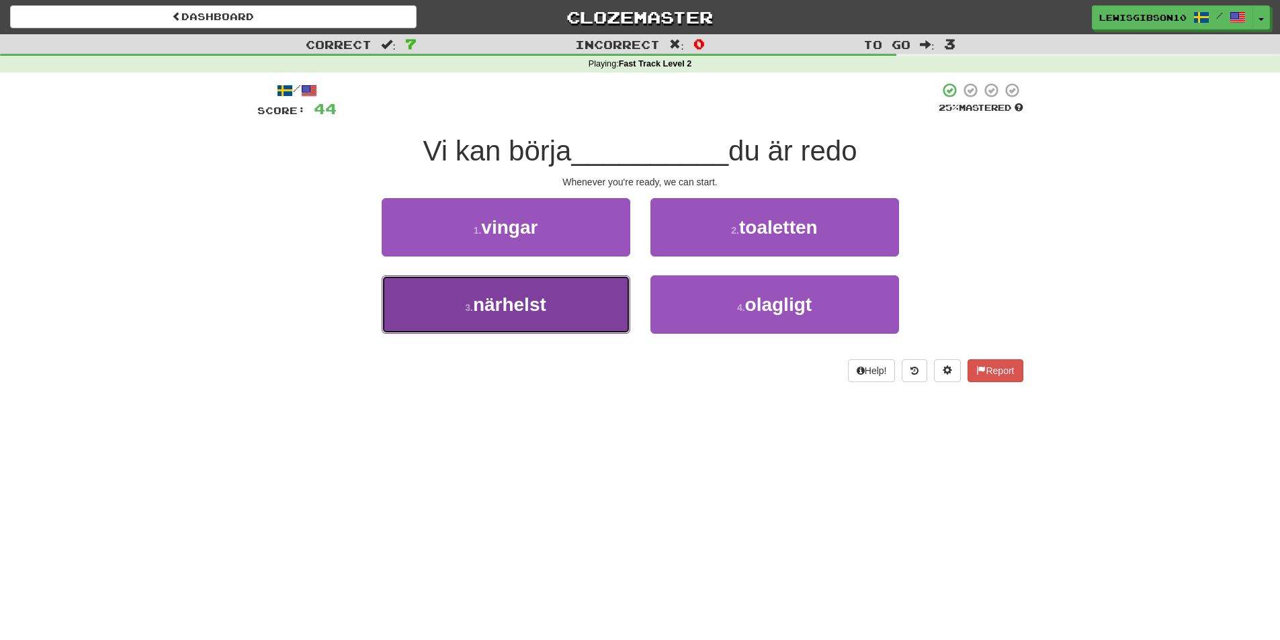
click at [593, 294] on button "3 . närhelst" at bounding box center [506, 305] width 249 height 58
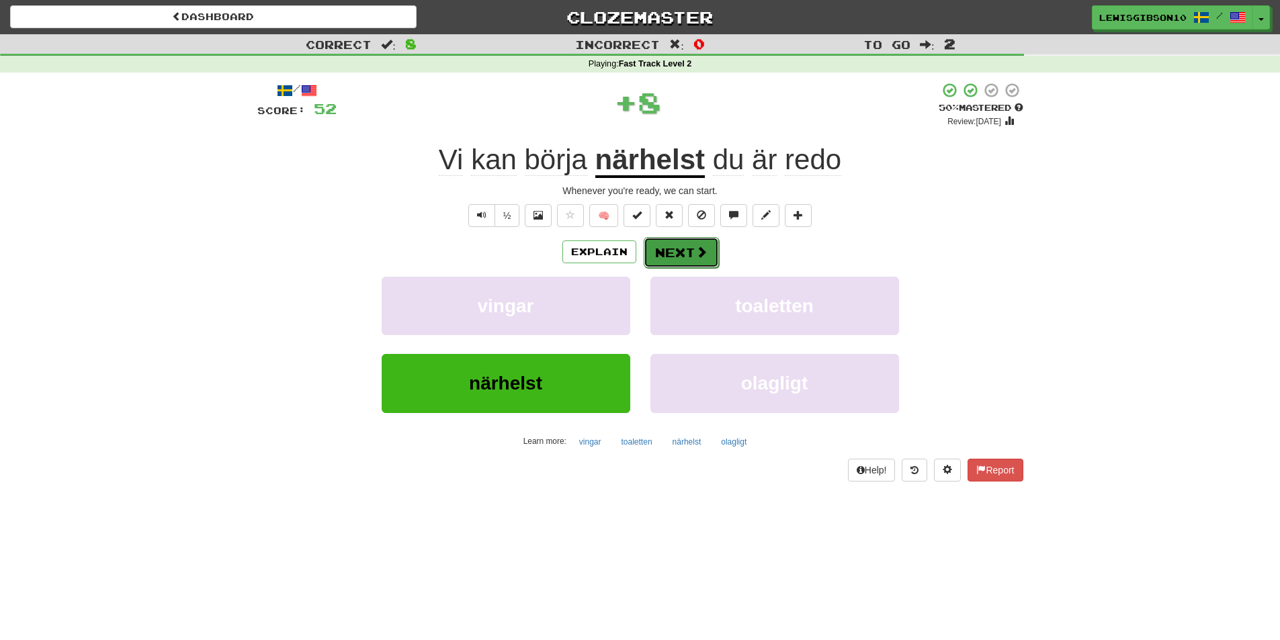
click at [673, 260] on button "Next" at bounding box center [681, 252] width 75 height 31
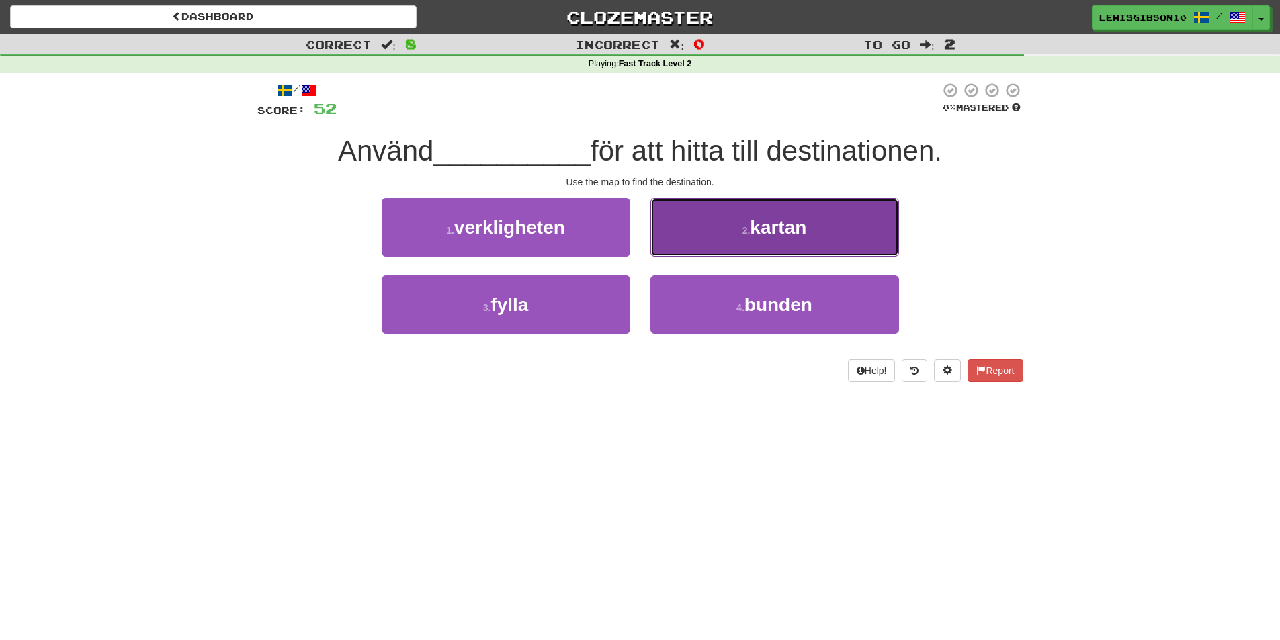
click at [700, 231] on button "2 . kartan" at bounding box center [775, 227] width 249 height 58
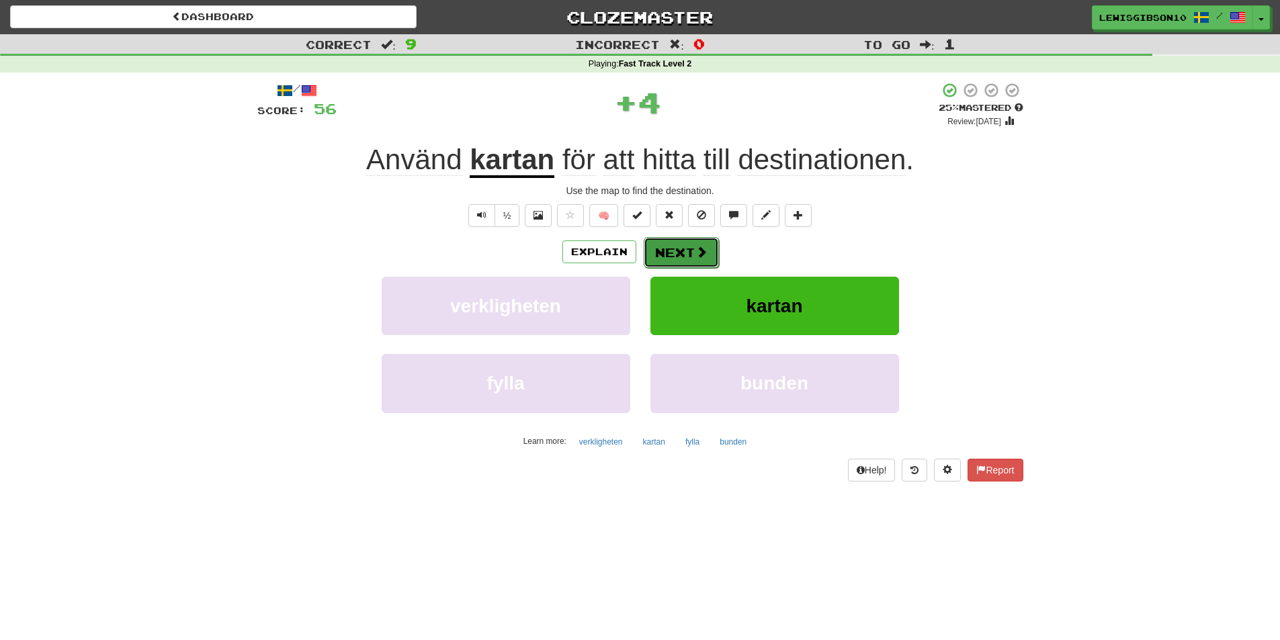
click at [686, 251] on button "Next" at bounding box center [681, 252] width 75 height 31
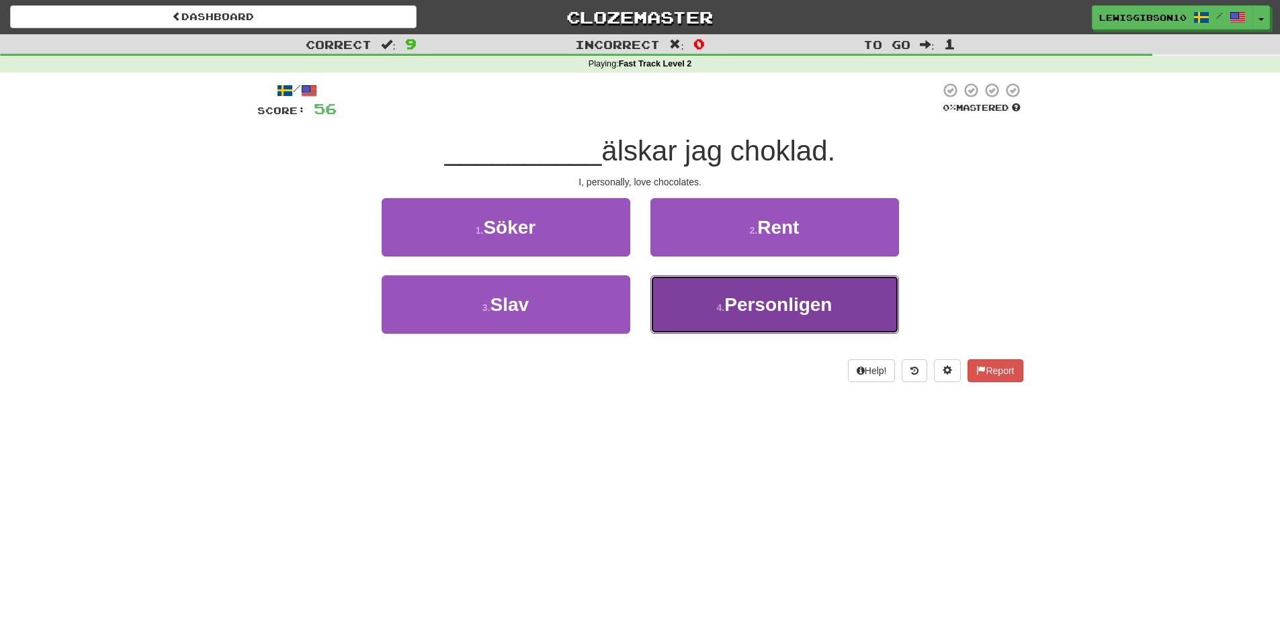
drag, startPoint x: 673, startPoint y: 286, endPoint x: 668, endPoint y: 280, distance: 7.7
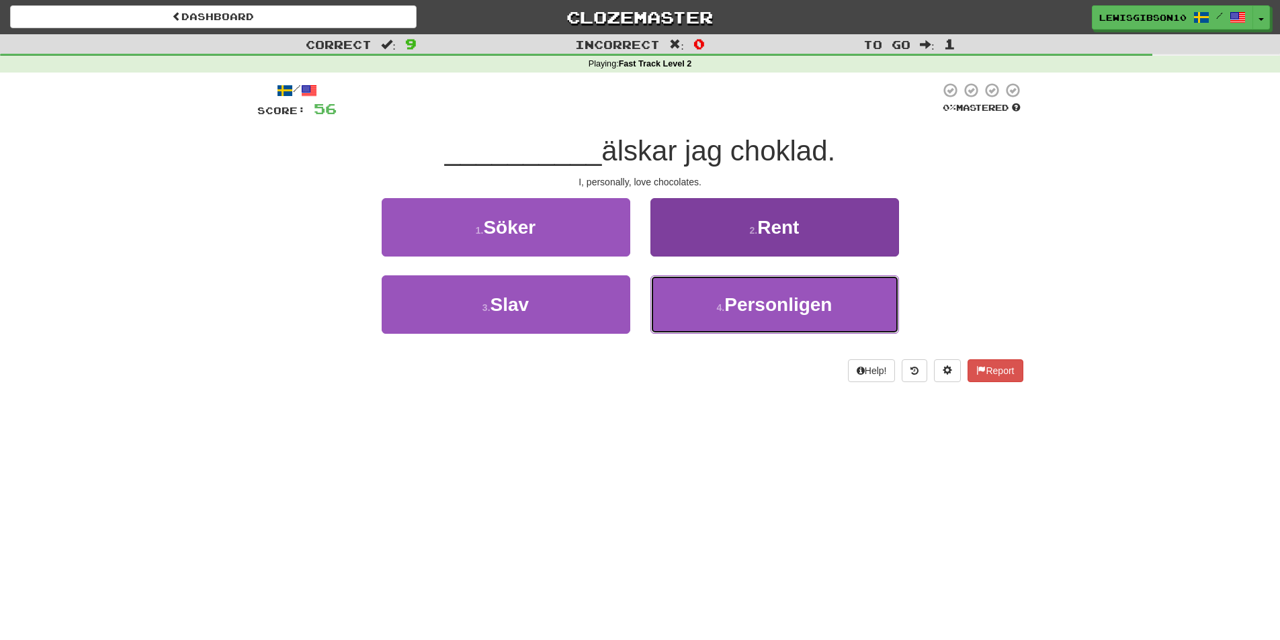
click at [672, 286] on button "4 . Personligen" at bounding box center [775, 305] width 249 height 58
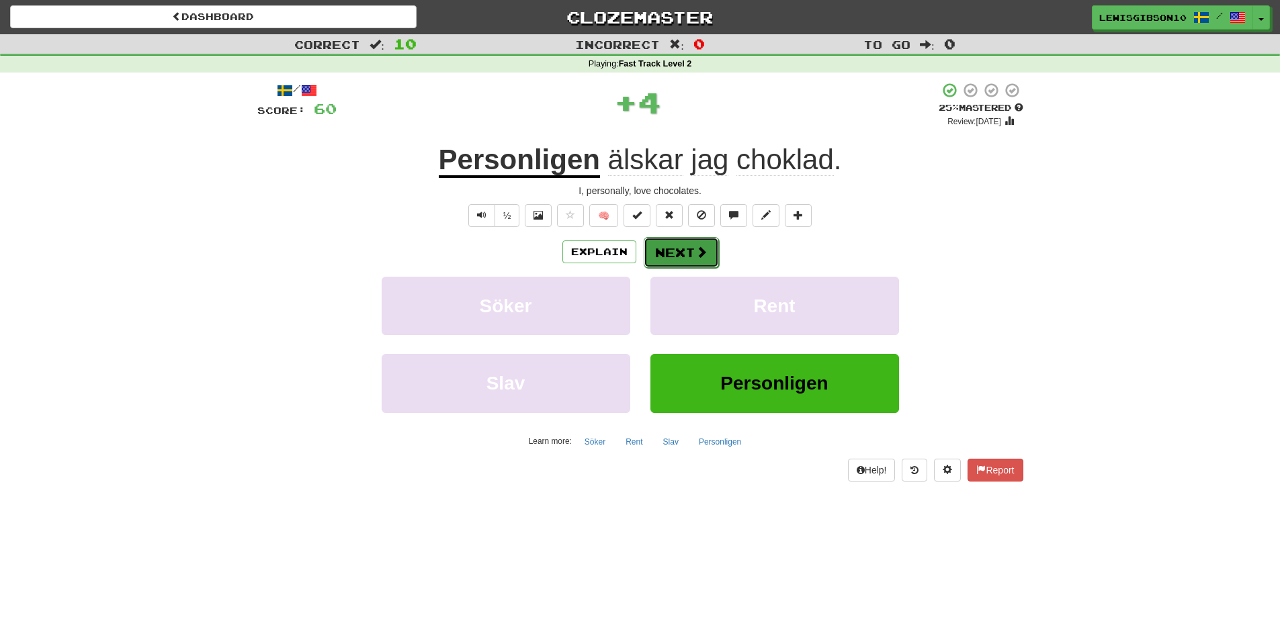
click at [677, 253] on button "Next" at bounding box center [681, 252] width 75 height 31
